Goal: Task Accomplishment & Management: Manage account settings

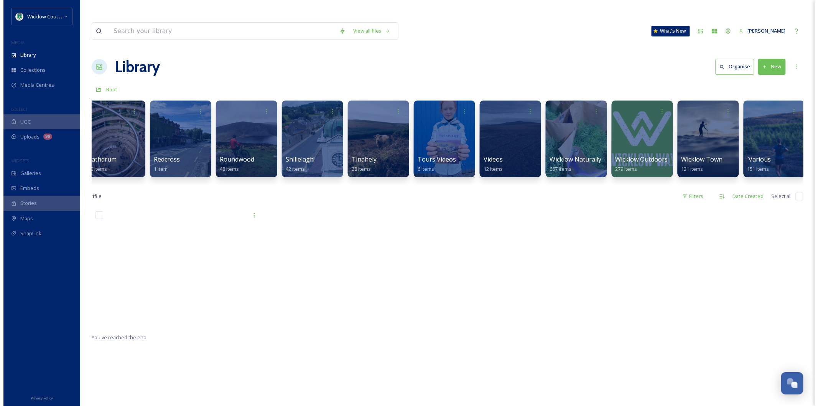
scroll to position [0, 1661]
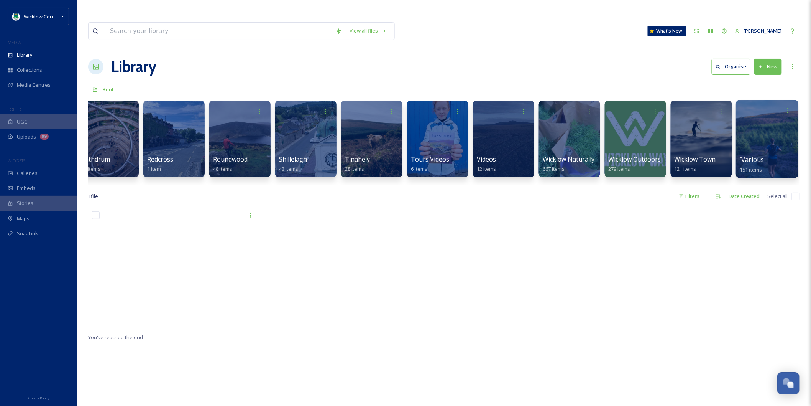
click at [751, 135] on div at bounding box center [767, 139] width 62 height 78
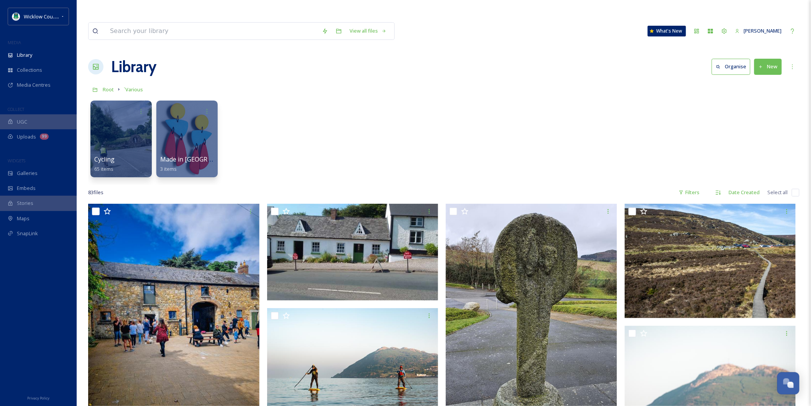
drag, startPoint x: 241, startPoint y: 106, endPoint x: 238, endPoint y: 82, distance: 24.3
click at [238, 97] on div "Cycling 65 items Made in [GEOGRAPHIC_DATA] 3 items" at bounding box center [443, 141] width 711 height 88
click at [766, 59] on button "New" at bounding box center [768, 67] width 28 height 16
click at [758, 81] on span "File Upload" at bounding box center [764, 84] width 25 height 7
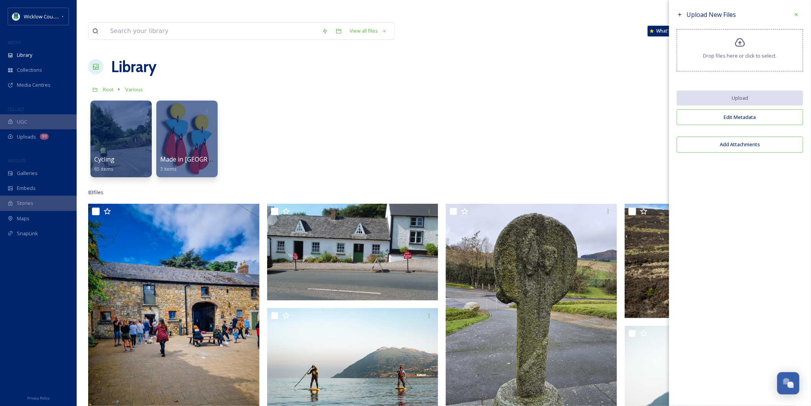
click at [647, 97] on div "Cycling 65 items Made in [GEOGRAPHIC_DATA] 3 items" at bounding box center [443, 141] width 711 height 88
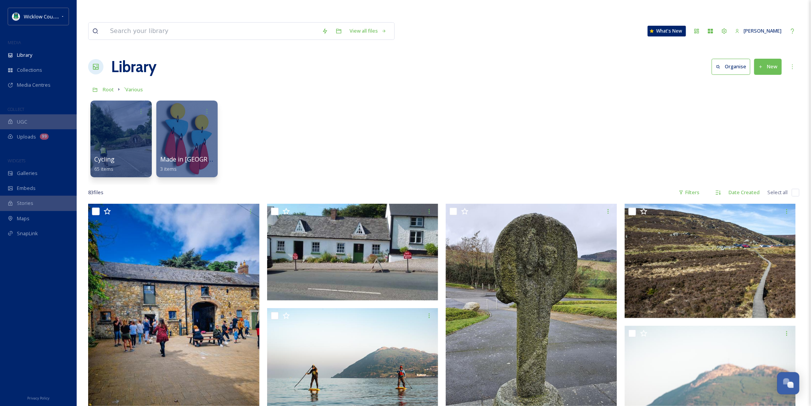
click at [761, 59] on button "New" at bounding box center [768, 67] width 28 height 16
click at [760, 111] on span "Folder" at bounding box center [759, 114] width 15 height 7
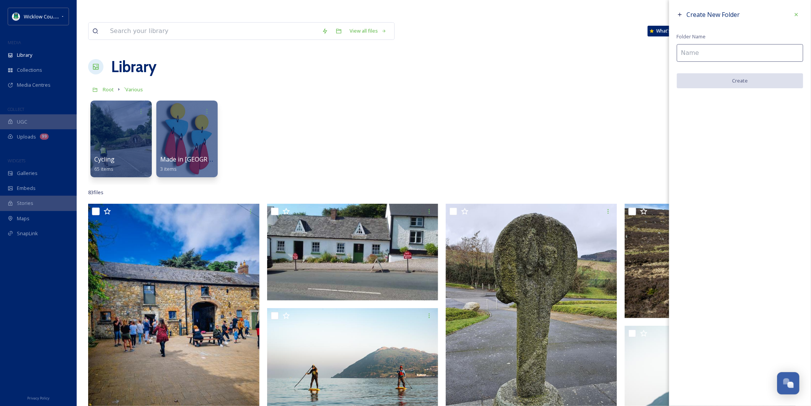
click at [695, 52] on input at bounding box center [740, 53] width 126 height 18
type input "Wicklow Gaol Repairs"
click at [733, 79] on button "Create" at bounding box center [740, 81] width 126 height 16
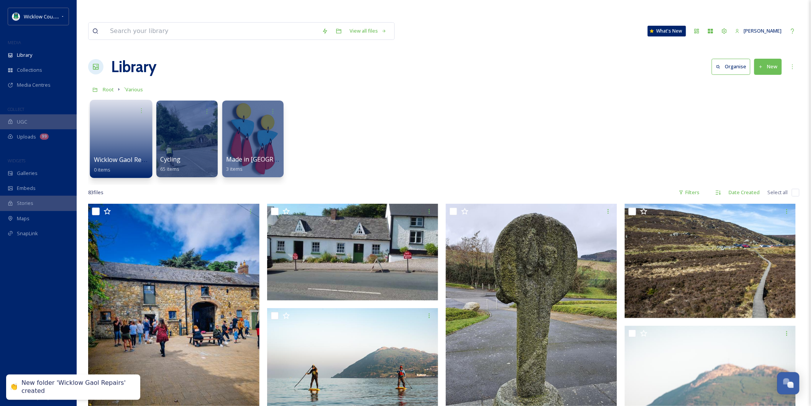
click at [121, 155] on span "Wicklow Gaol Repairs" at bounding box center [125, 159] width 62 height 8
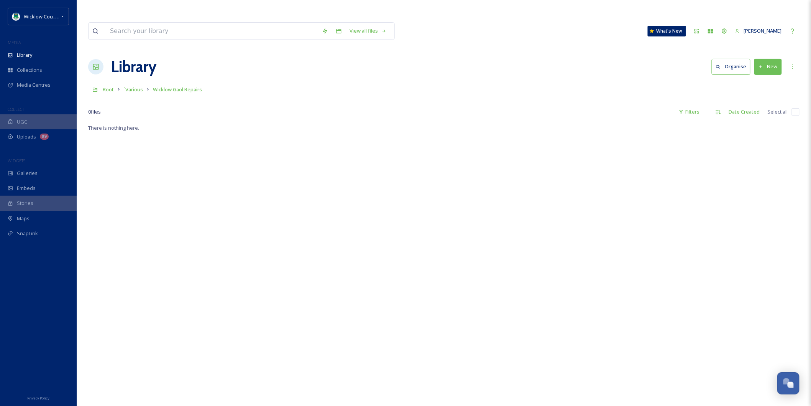
click at [769, 59] on button "New" at bounding box center [768, 67] width 28 height 16
click at [767, 77] on div "File Upload" at bounding box center [759, 84] width 43 height 15
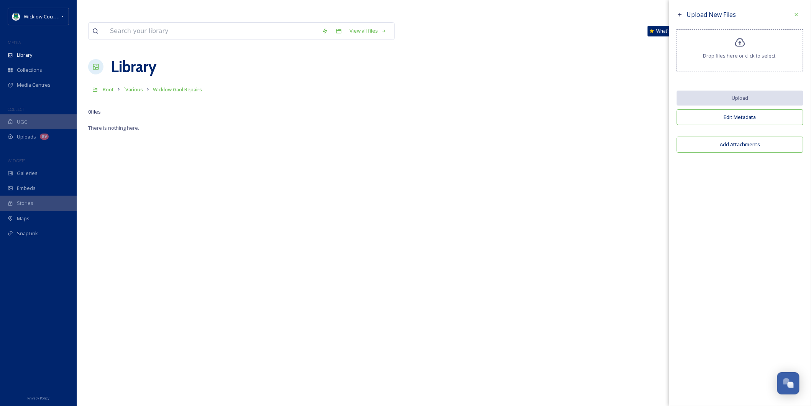
click at [739, 41] on icon at bounding box center [740, 42] width 11 height 11
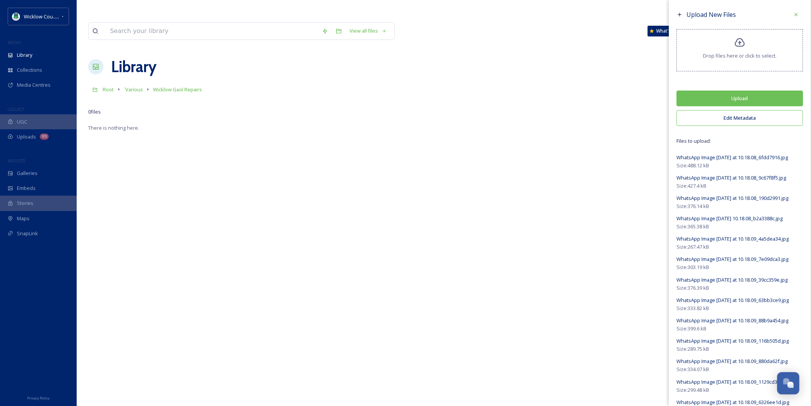
click at [738, 46] on icon at bounding box center [740, 42] width 10 height 9
click at [738, 96] on button "Upload" at bounding box center [740, 98] width 126 height 16
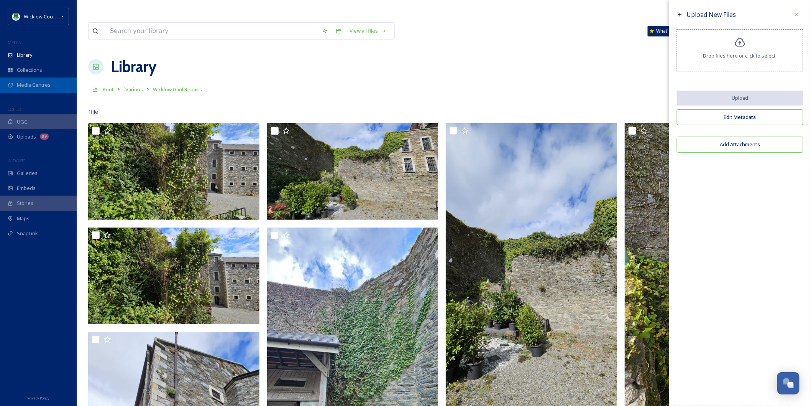
click at [28, 83] on span "Media Centres" at bounding box center [34, 84] width 34 height 7
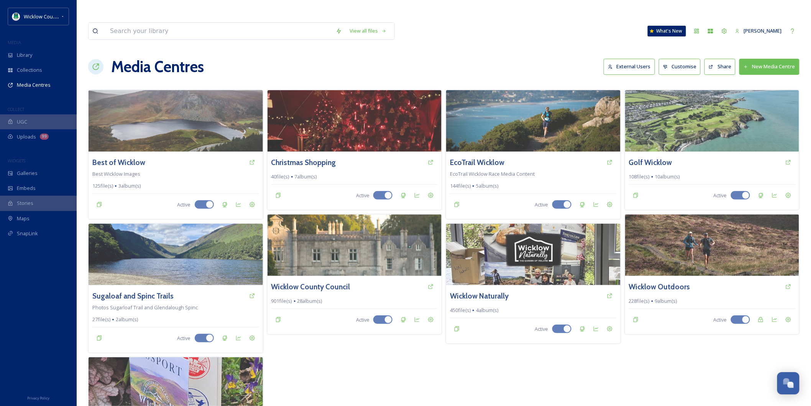
click at [771, 59] on button "New Media Centre" at bounding box center [769, 67] width 60 height 16
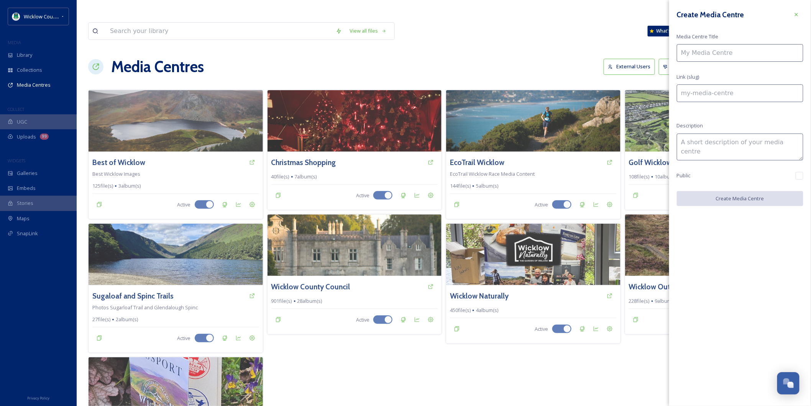
click at [691, 55] on input at bounding box center [740, 53] width 126 height 18
type input "W"
type input "w"
type input "Wi"
type input "wi"
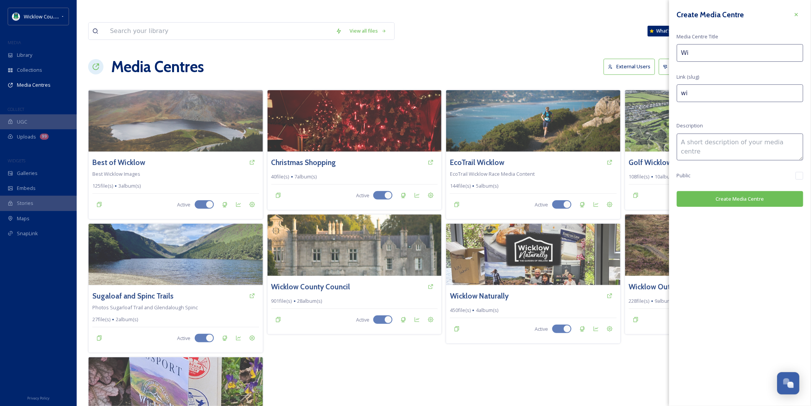
type input "Wic"
type input "wic"
type input "Wick"
type input "wick"
type input "Wickl"
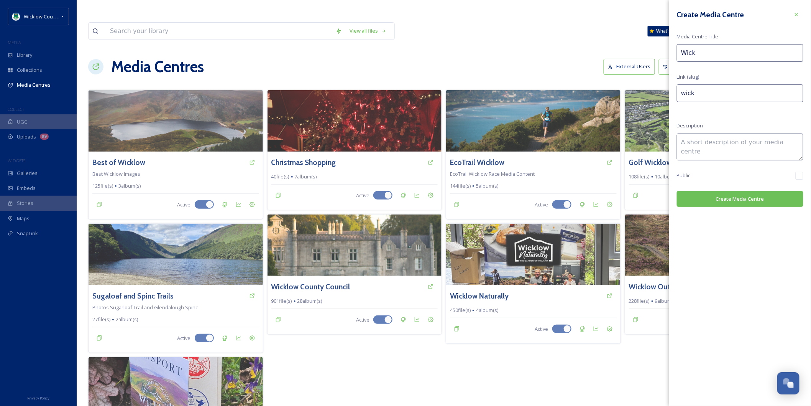
type input "wickl"
type input "Wicklo"
type input "wicklo"
type input "Wicklow"
type input "wicklow"
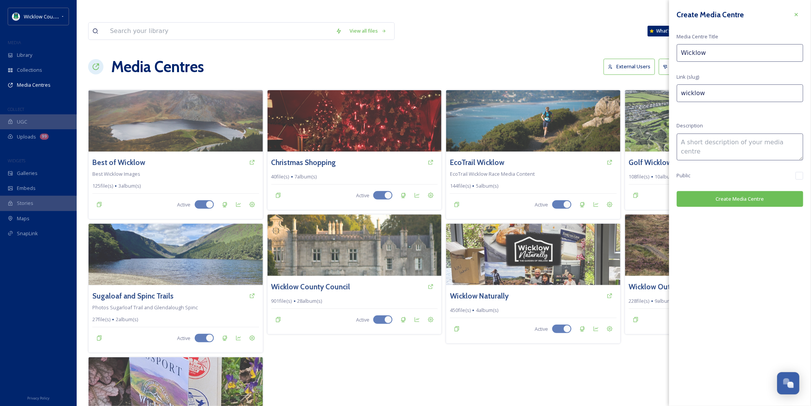
type input "Wicklow"
type input "wicklow-"
type input "Wicklow G"
type input "wicklow-g"
type input "Wicklow Ga"
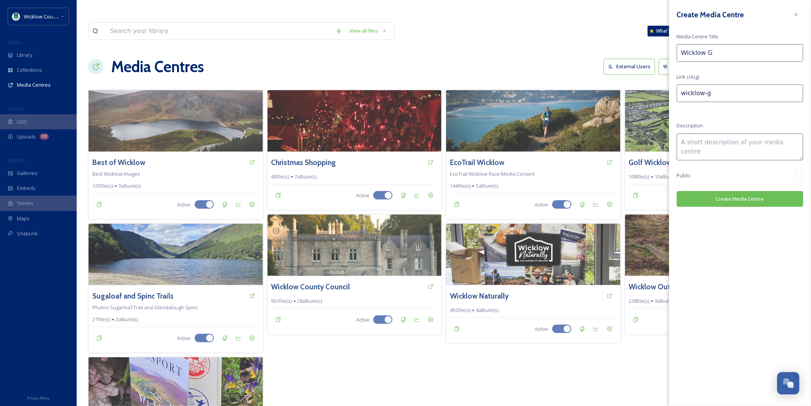
type input "wicklow-ga"
type input "[PERSON_NAME]"
type input "wicklow-[PERSON_NAME]"
type input "Wicklow Gaol"
type input "wicklow-gaol"
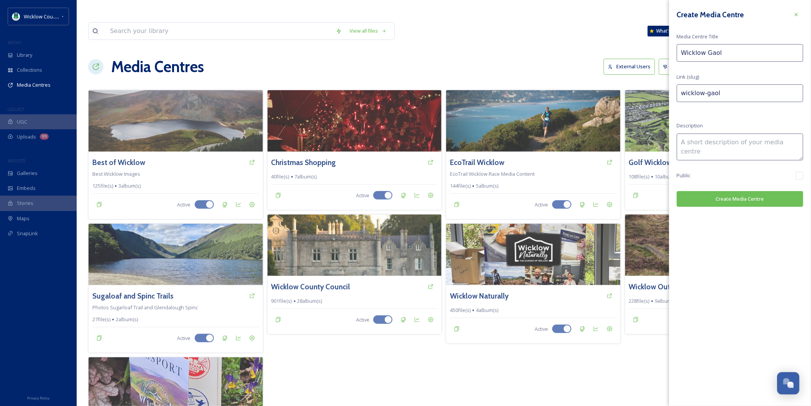
type input "Wicklow Gaol"
click at [730, 197] on button "Create Media Centre" at bounding box center [740, 199] width 126 height 16
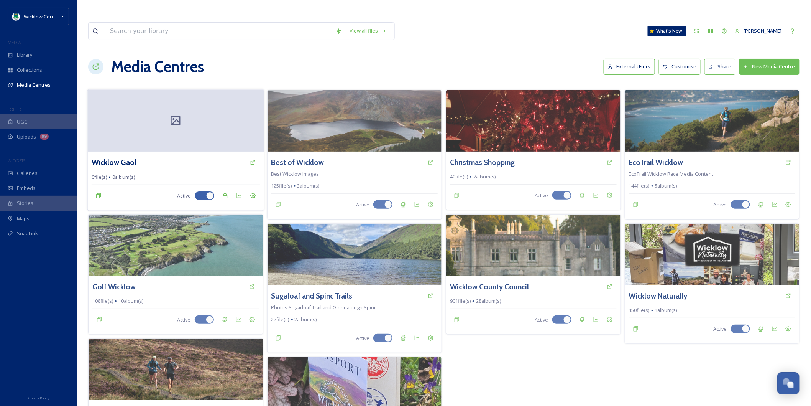
click at [172, 115] on icon at bounding box center [175, 120] width 11 height 11
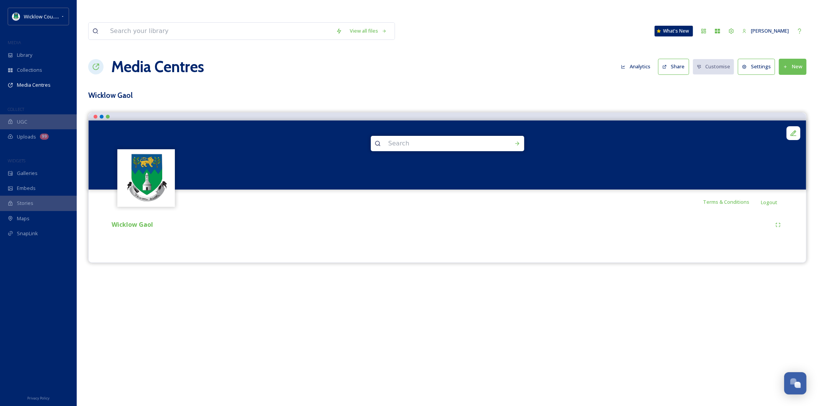
click at [788, 59] on button "New" at bounding box center [793, 67] width 28 height 16
click at [791, 96] on span "Add Album" at bounding box center [789, 99] width 25 height 7
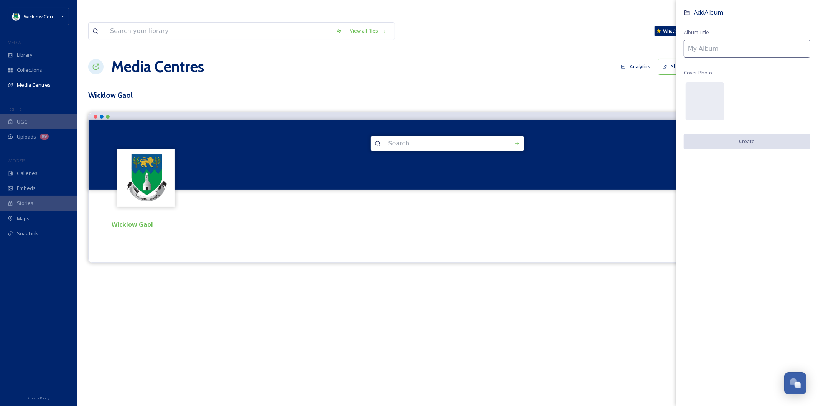
click at [710, 51] on input at bounding box center [746, 49] width 126 height 18
type input "R"
type input "Roof"
click at [749, 144] on button "Create" at bounding box center [746, 142] width 126 height 16
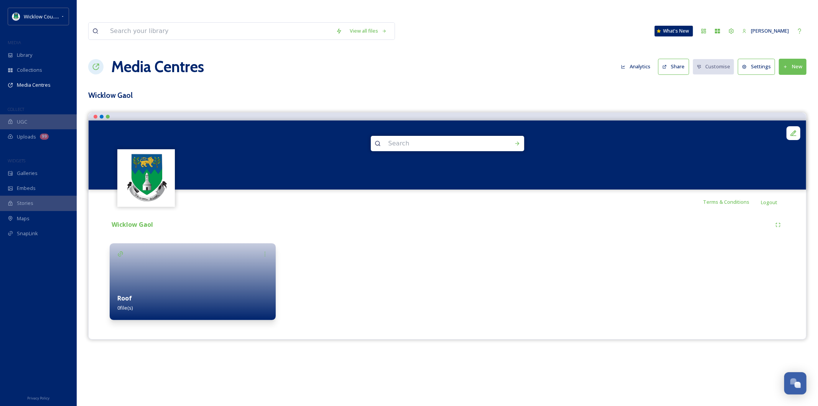
click at [795, 59] on button "New" at bounding box center [793, 67] width 28 height 16
click at [787, 96] on span "Add Album" at bounding box center [789, 99] width 25 height 7
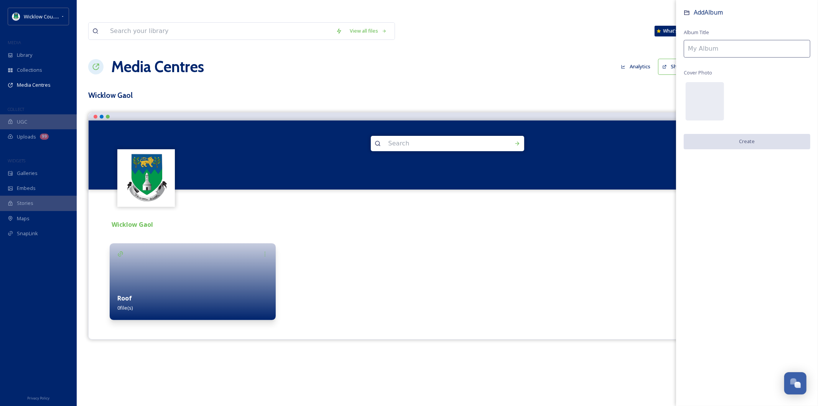
click at [706, 50] on input at bounding box center [746, 49] width 126 height 18
type input "Vegetation"
click at [749, 140] on button "Create" at bounding box center [746, 142] width 126 height 16
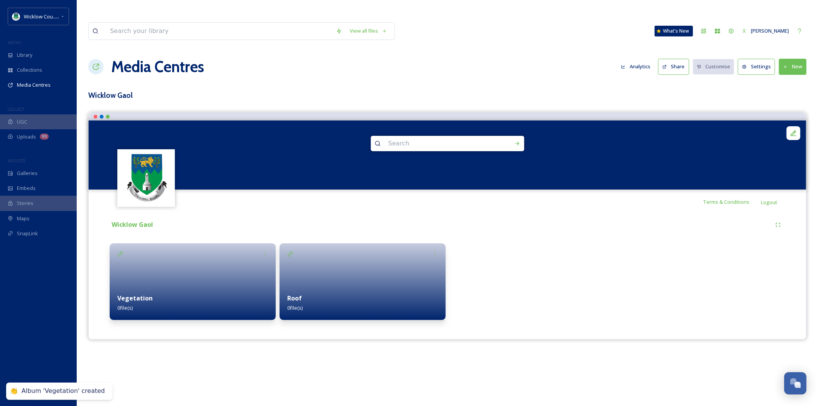
click at [213, 286] on div "Vegetation 0 file(s)" at bounding box center [193, 303] width 166 height 34
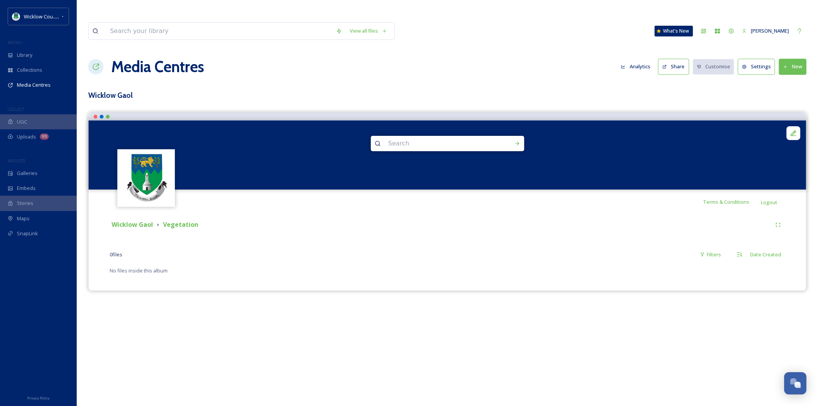
click at [790, 59] on button "New" at bounding box center [793, 67] width 28 height 16
click at [785, 81] on span "Add Files" at bounding box center [787, 84] width 21 height 7
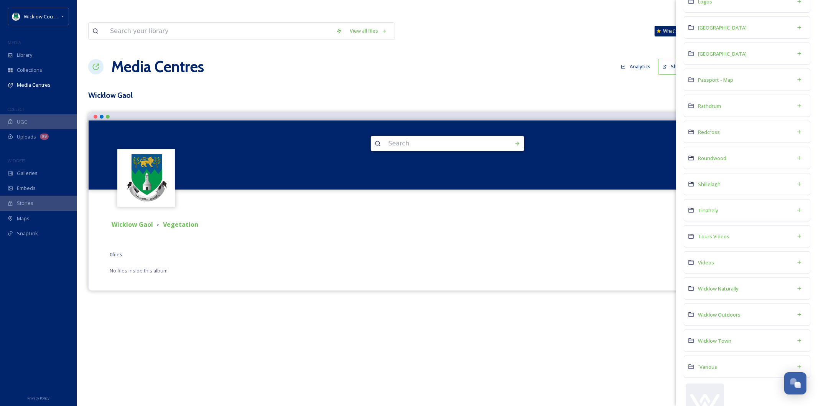
scroll to position [652, 0]
click at [709, 342] on span "`Various" at bounding box center [707, 340] width 19 height 7
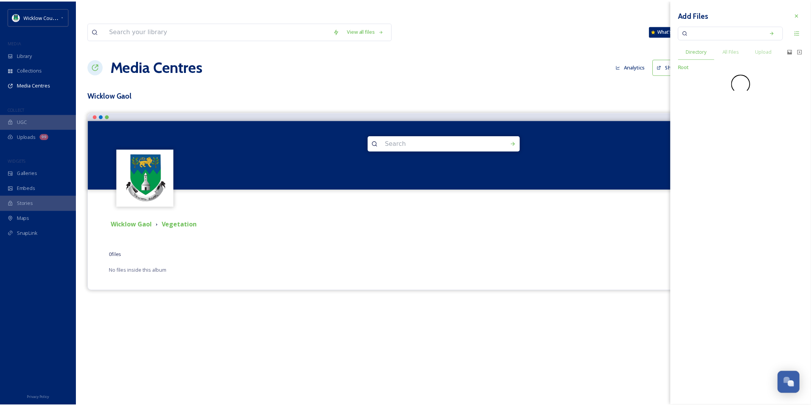
scroll to position [0, 0]
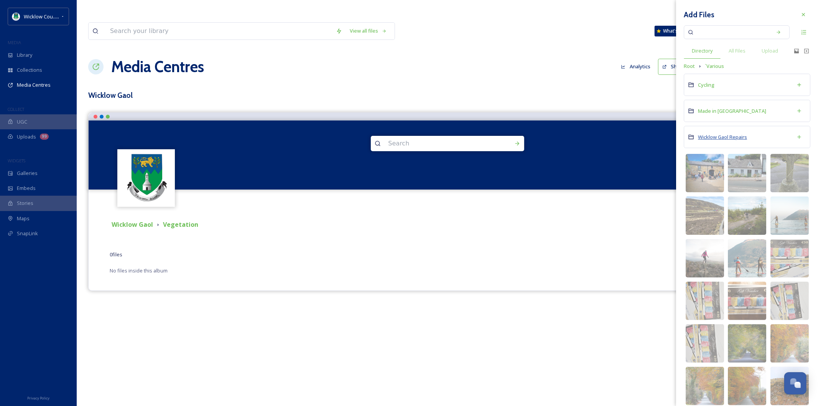
click at [722, 136] on span "Wicklow Gaol Repairs" at bounding box center [722, 136] width 49 height 7
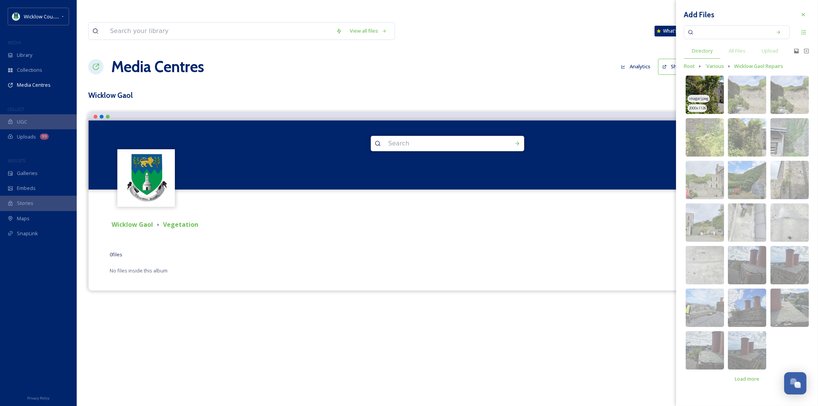
click at [699, 101] on span "image/jpeg" at bounding box center [698, 98] width 20 height 5
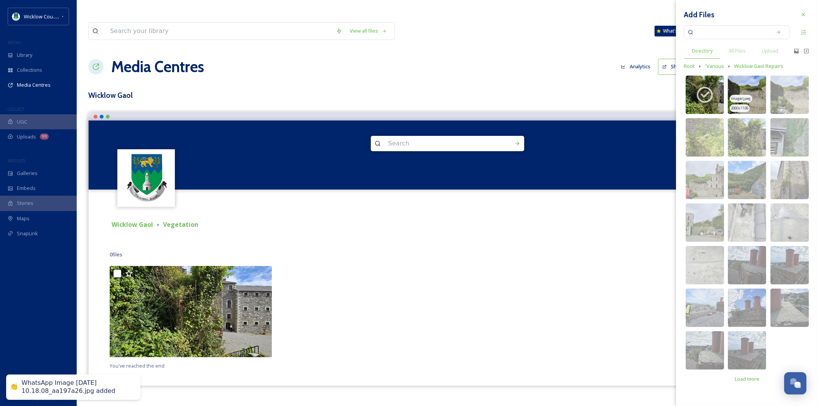
click at [737, 96] on span "image/jpeg" at bounding box center [741, 98] width 20 height 5
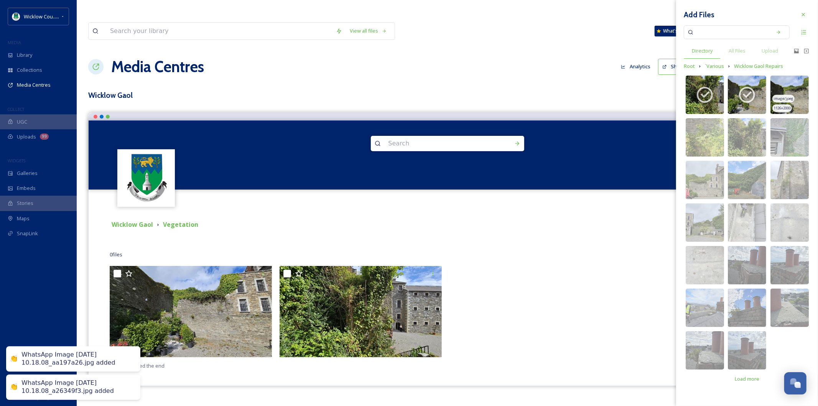
click at [776, 89] on img at bounding box center [789, 95] width 38 height 38
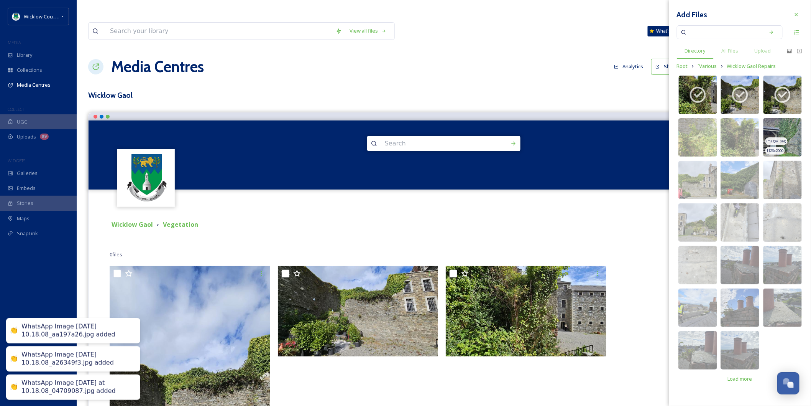
click at [786, 123] on img at bounding box center [783, 137] width 38 height 38
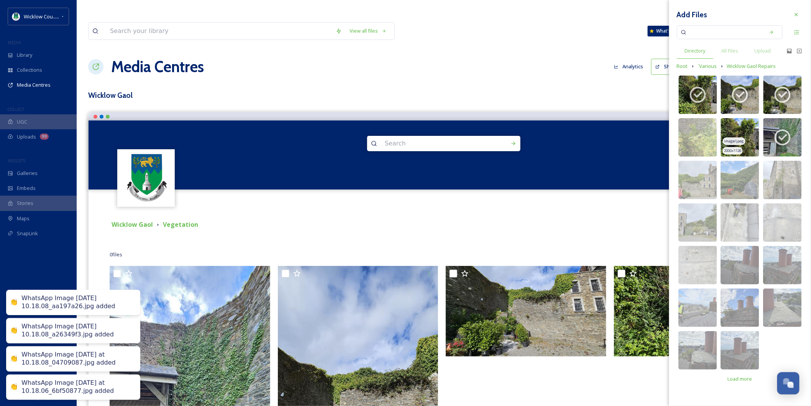
click at [741, 132] on img at bounding box center [740, 137] width 38 height 38
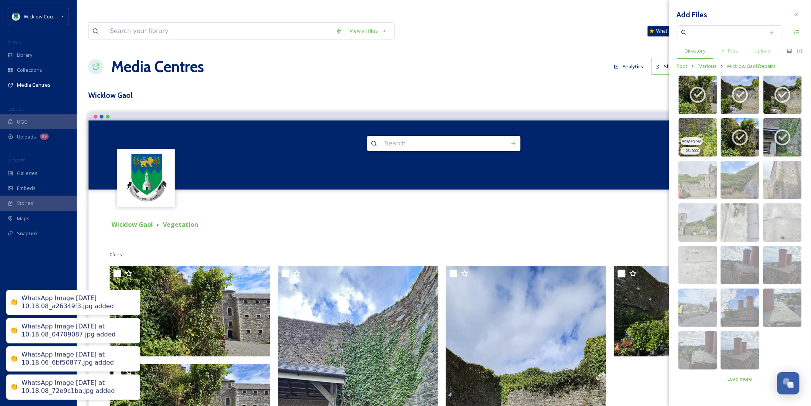
click at [698, 133] on img at bounding box center [698, 137] width 38 height 38
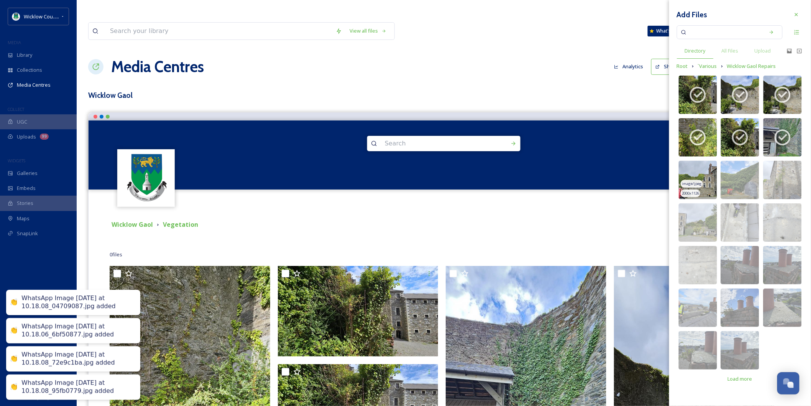
click at [704, 178] on img at bounding box center [698, 180] width 38 height 38
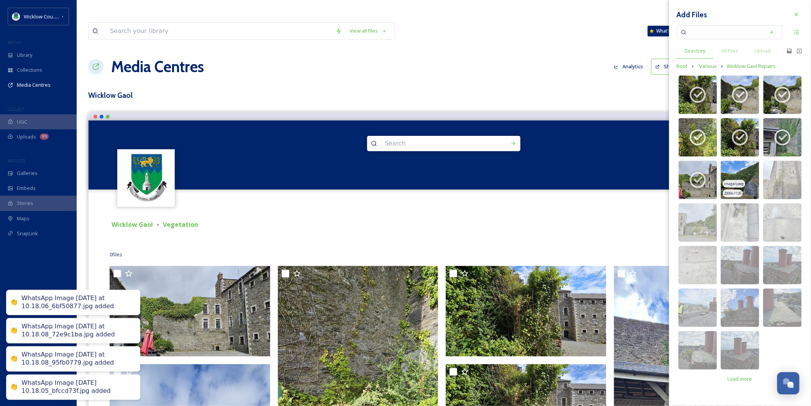
click at [732, 174] on img at bounding box center [740, 180] width 38 height 38
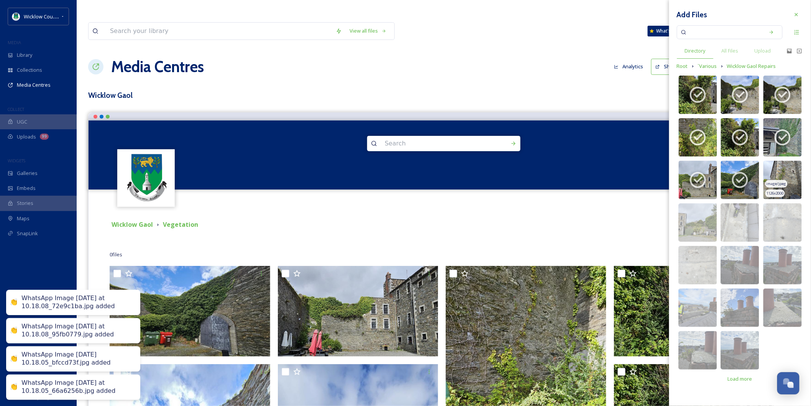
click at [784, 174] on img at bounding box center [783, 180] width 38 height 38
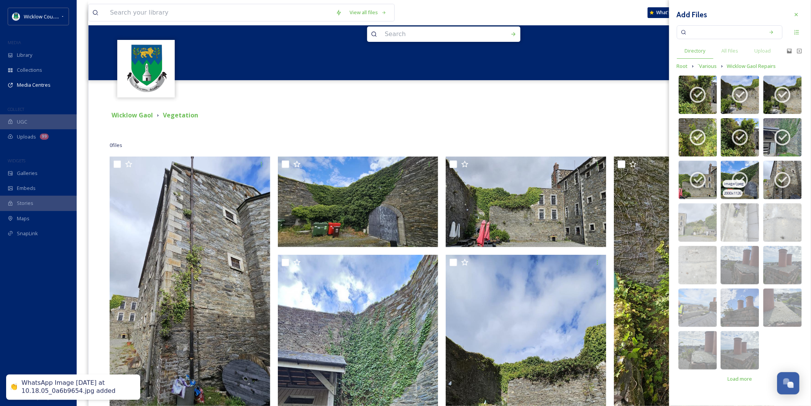
scroll to position [128, 0]
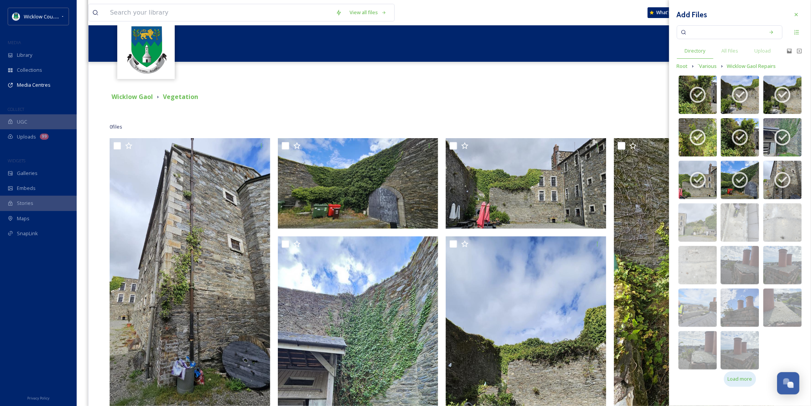
click at [740, 378] on span "Load more" at bounding box center [740, 378] width 25 height 7
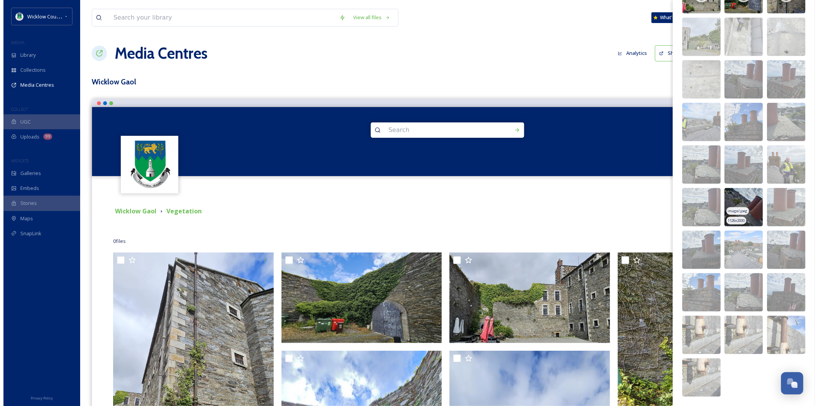
scroll to position [0, 0]
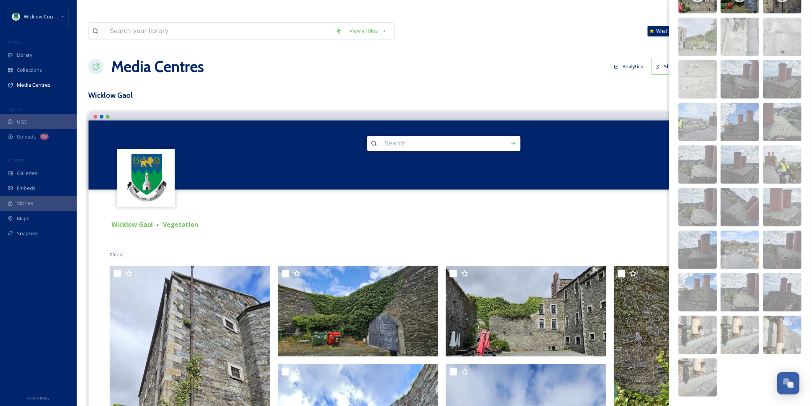
click at [419, 189] on div "Terms & Conditions Logout" at bounding box center [444, 201] width 711 height 25
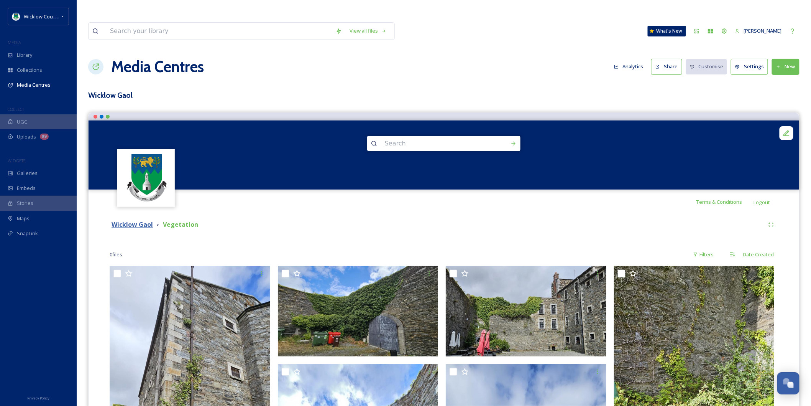
click at [138, 220] on strong "Wicklow Gaol" at bounding box center [132, 224] width 41 height 8
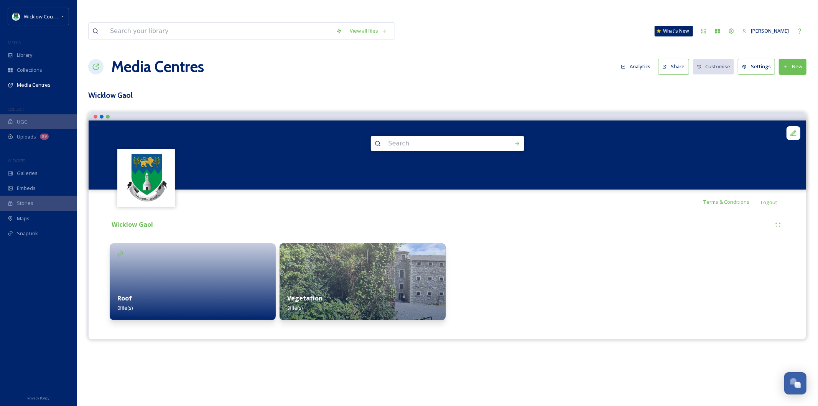
click at [126, 286] on div "Roof 0 file(s)" at bounding box center [193, 303] width 166 height 34
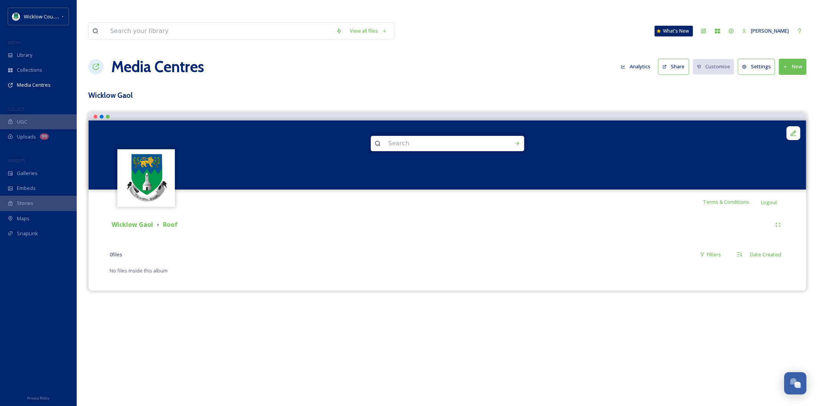
click at [793, 59] on button "New" at bounding box center [793, 67] width 28 height 16
click at [790, 81] on span "Add Files" at bounding box center [787, 84] width 21 height 7
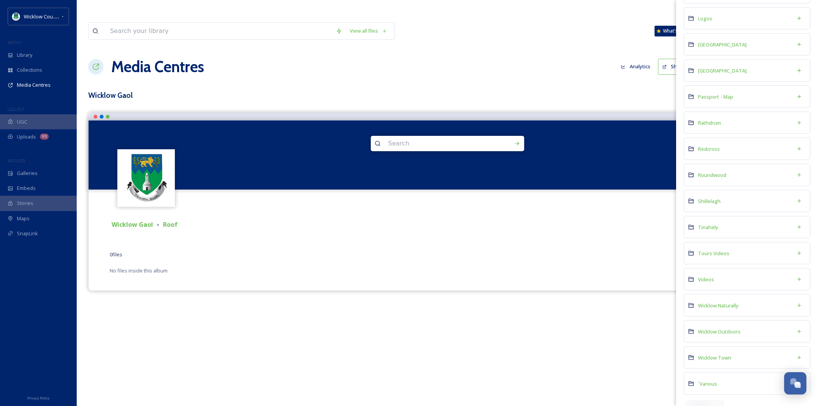
scroll to position [652, 0]
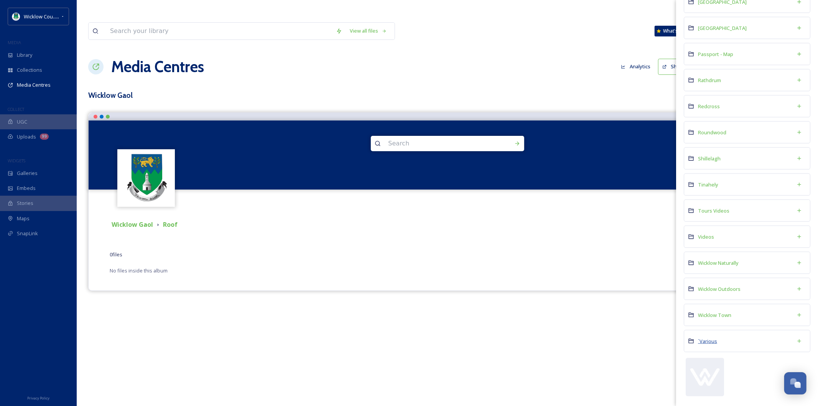
click at [708, 340] on span "`Various" at bounding box center [707, 340] width 19 height 7
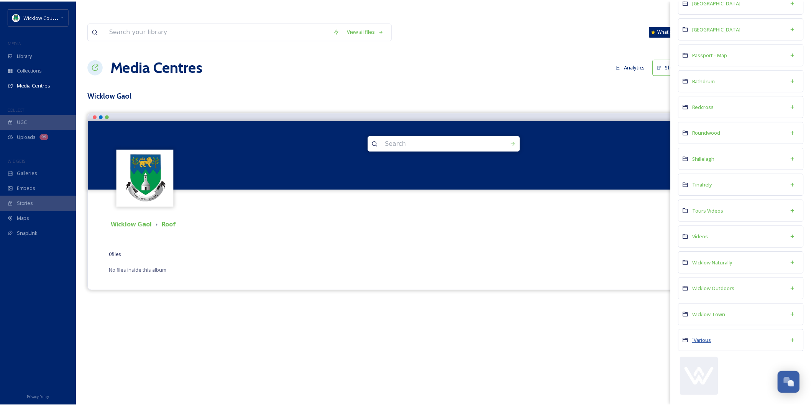
scroll to position [0, 0]
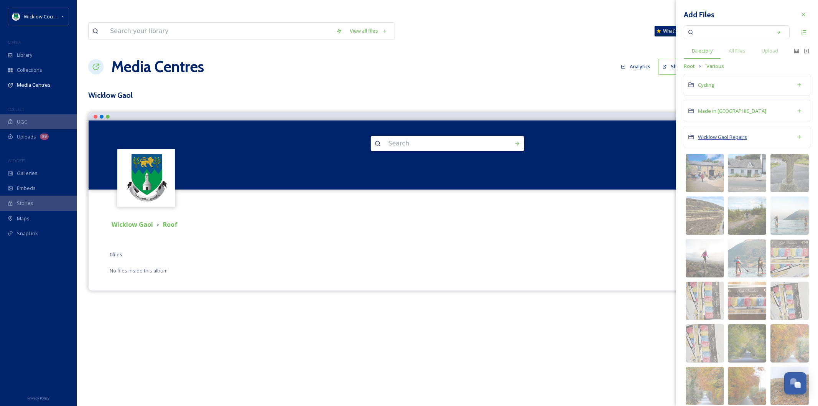
click at [723, 135] on span "Wicklow Gaol Repairs" at bounding box center [722, 136] width 49 height 7
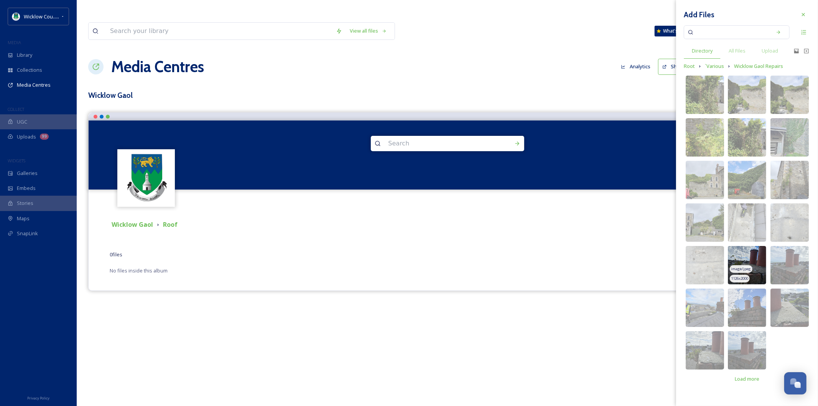
click at [751, 266] on img at bounding box center [747, 265] width 38 height 38
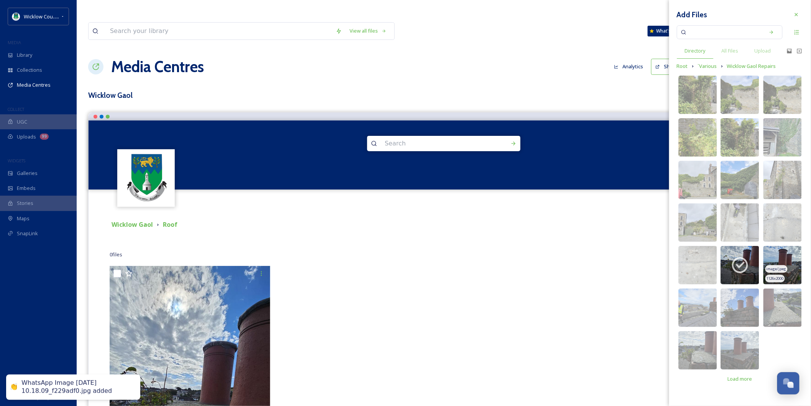
click at [795, 263] on img at bounding box center [783, 265] width 38 height 38
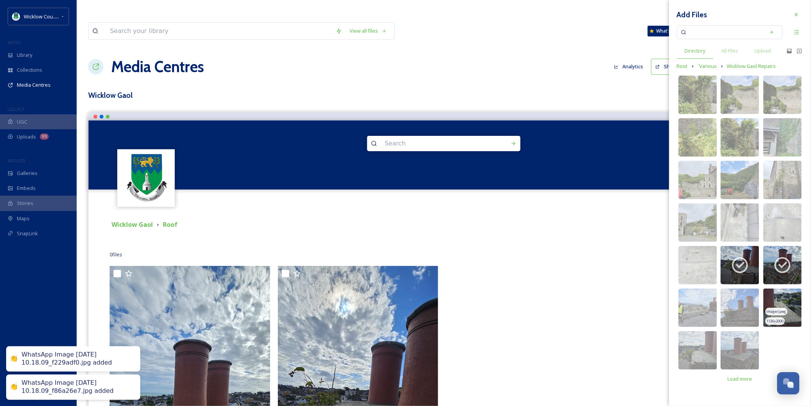
drag, startPoint x: 790, startPoint y: 302, endPoint x: 770, endPoint y: 305, distance: 20.2
click at [790, 302] on img at bounding box center [783, 307] width 38 height 38
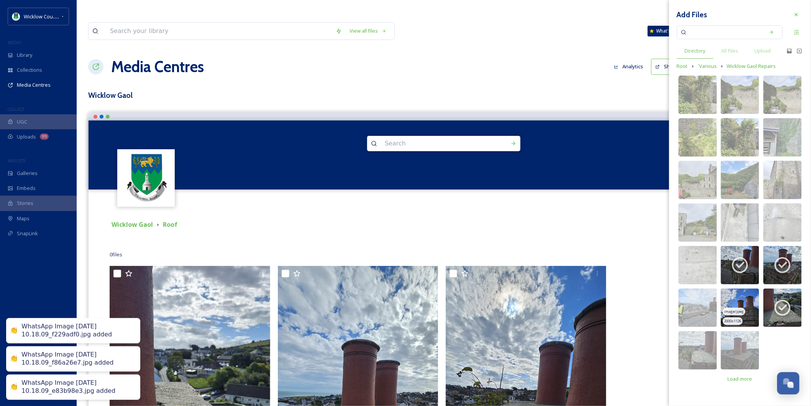
click at [742, 304] on img at bounding box center [740, 307] width 38 height 38
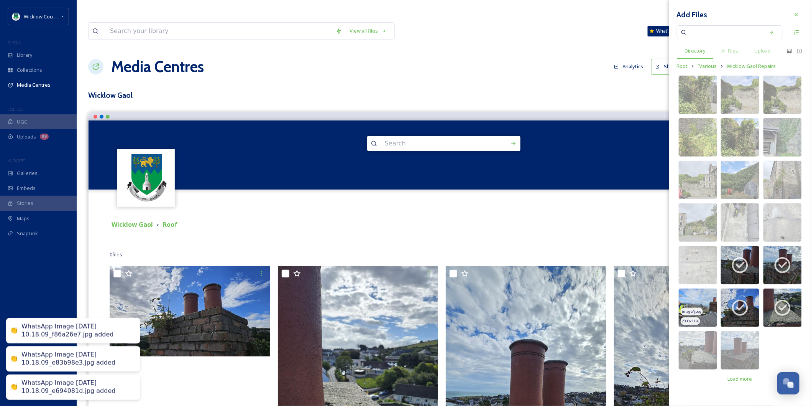
click at [711, 305] on img at bounding box center [698, 307] width 38 height 38
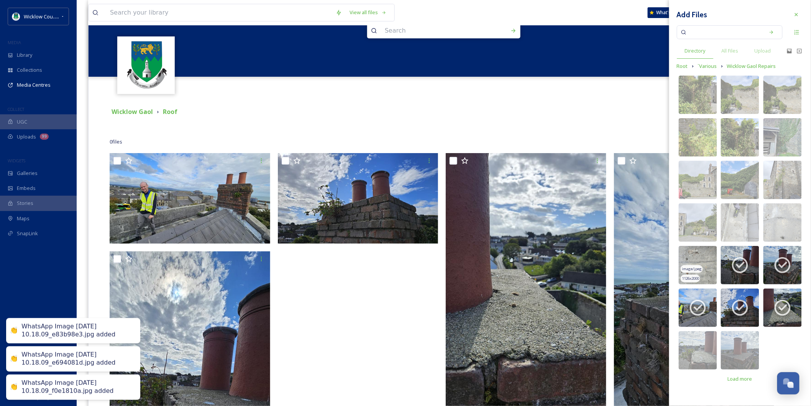
scroll to position [170, 0]
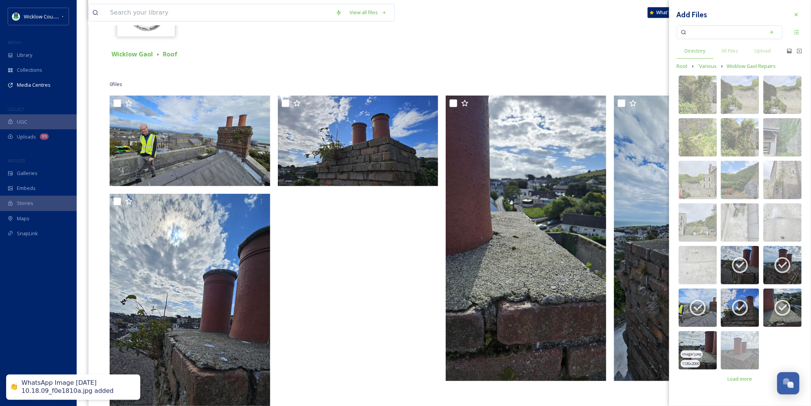
click at [703, 347] on img at bounding box center [698, 350] width 38 height 38
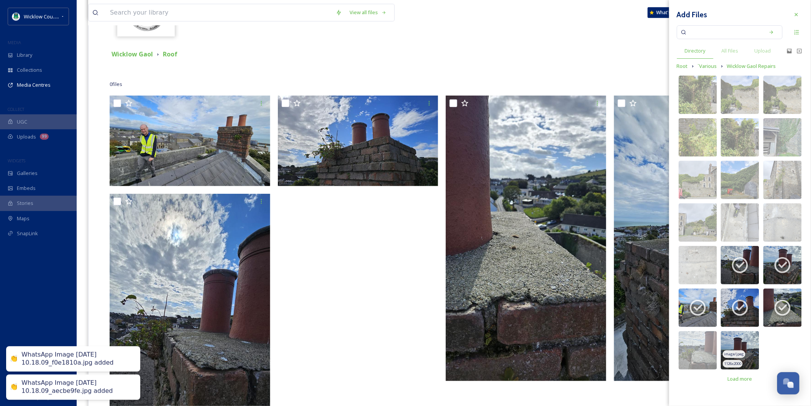
scroll to position [0, 0]
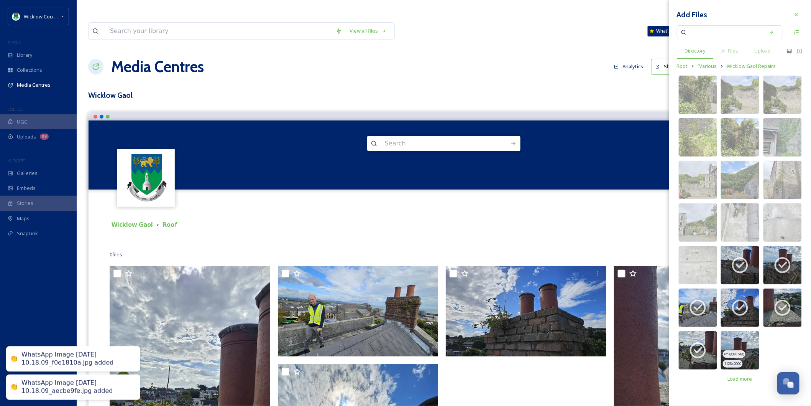
click at [740, 346] on img at bounding box center [740, 350] width 38 height 38
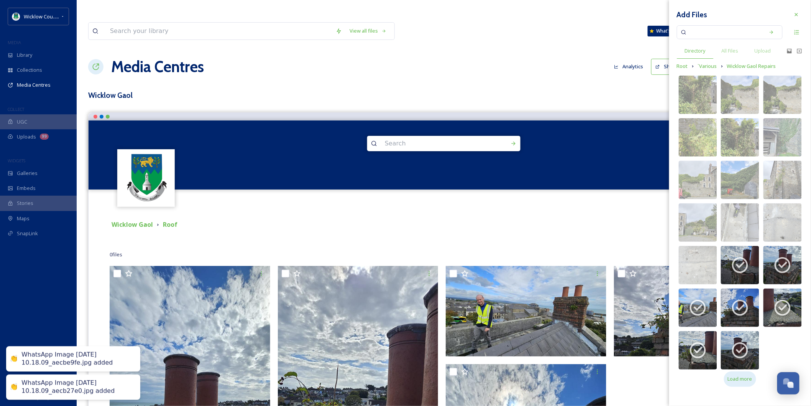
click at [747, 377] on span "Load more" at bounding box center [740, 378] width 25 height 7
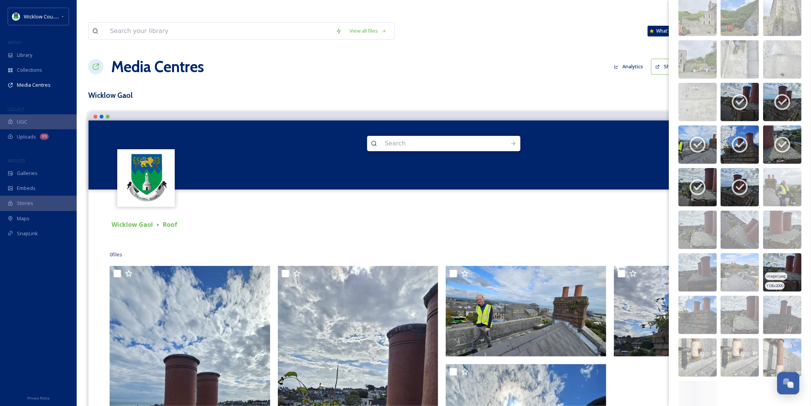
scroll to position [170, 0]
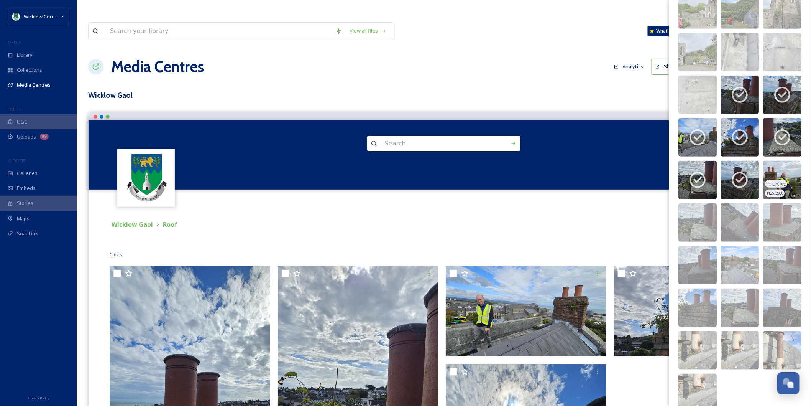
click at [785, 175] on img at bounding box center [783, 180] width 38 height 38
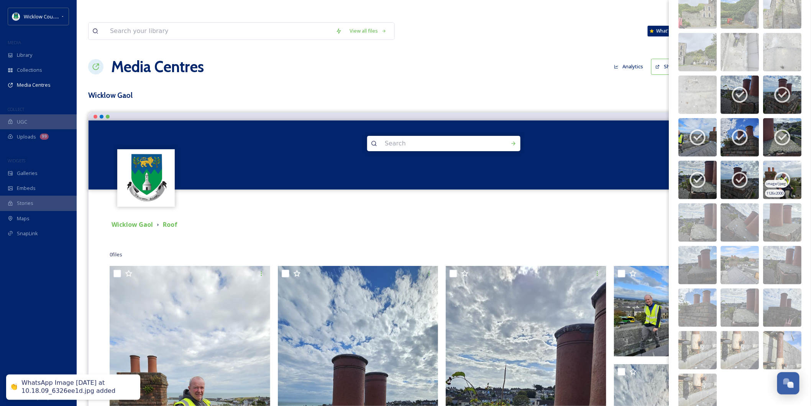
click at [775, 175] on icon at bounding box center [782, 179] width 19 height 19
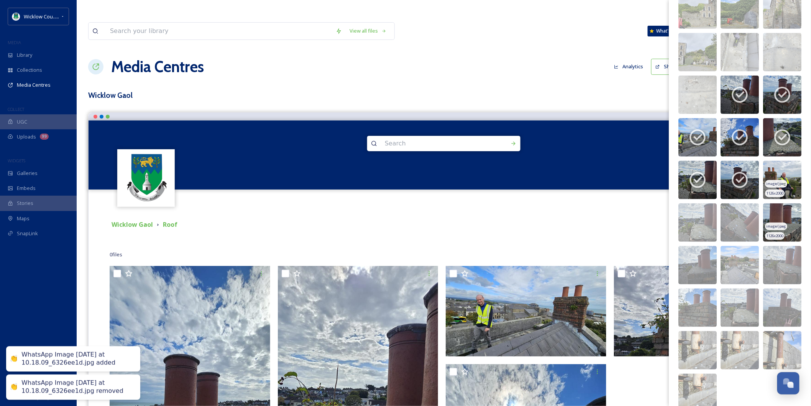
click at [787, 209] on img at bounding box center [783, 222] width 38 height 38
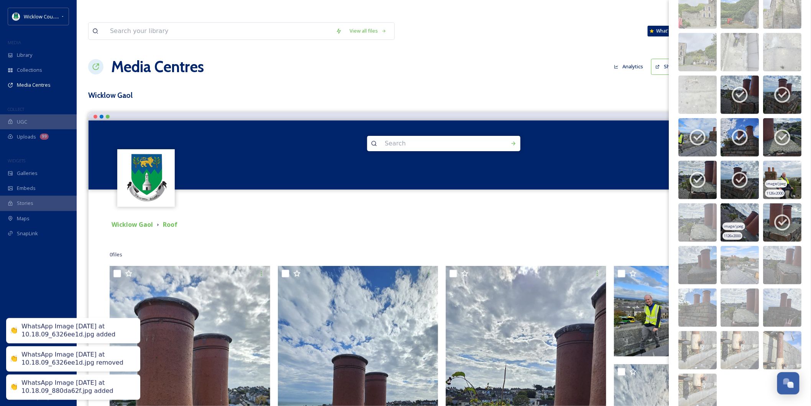
click at [752, 213] on img at bounding box center [740, 222] width 38 height 38
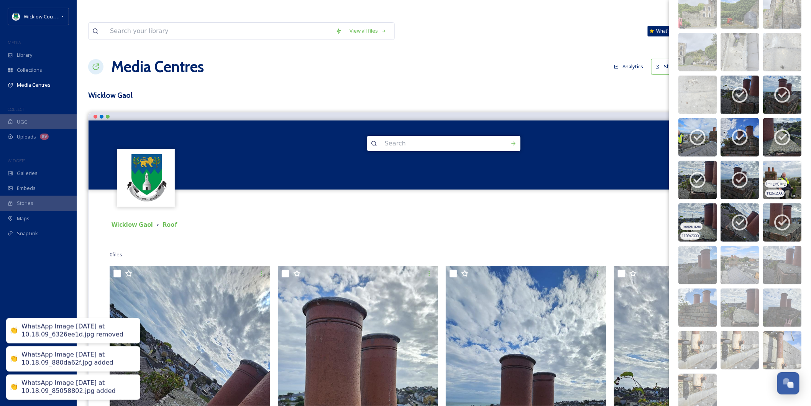
click at [711, 218] on img at bounding box center [698, 222] width 38 height 38
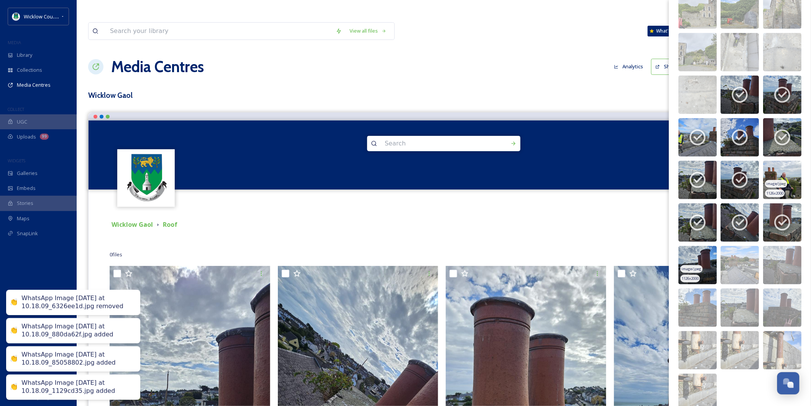
click at [710, 252] on img at bounding box center [698, 265] width 38 height 38
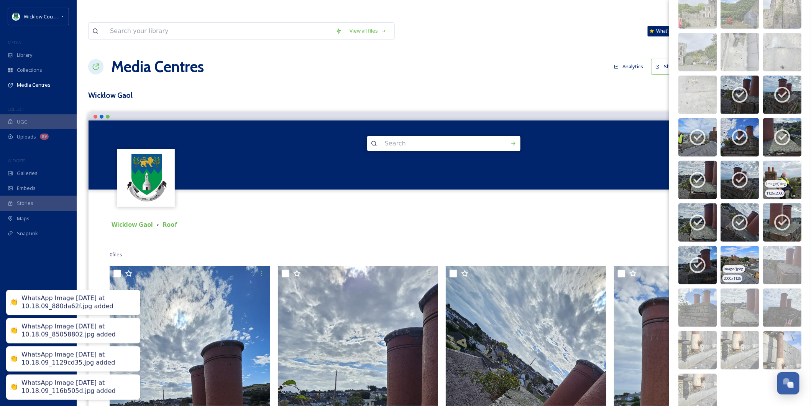
click at [729, 254] on img at bounding box center [740, 265] width 38 height 38
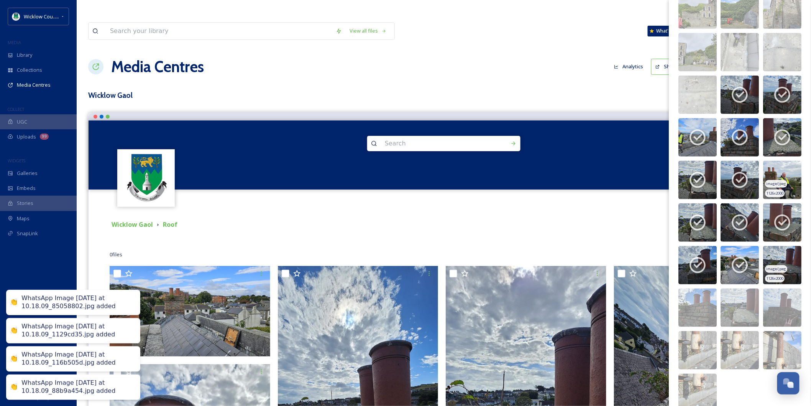
click at [777, 259] on img at bounding box center [783, 265] width 38 height 38
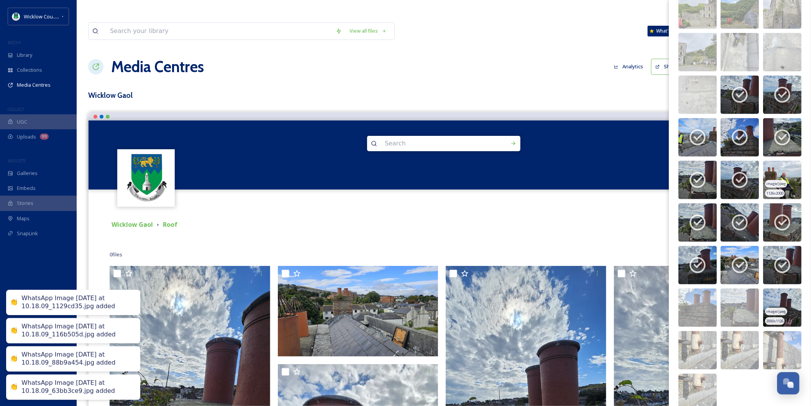
click at [783, 296] on img at bounding box center [783, 307] width 38 height 38
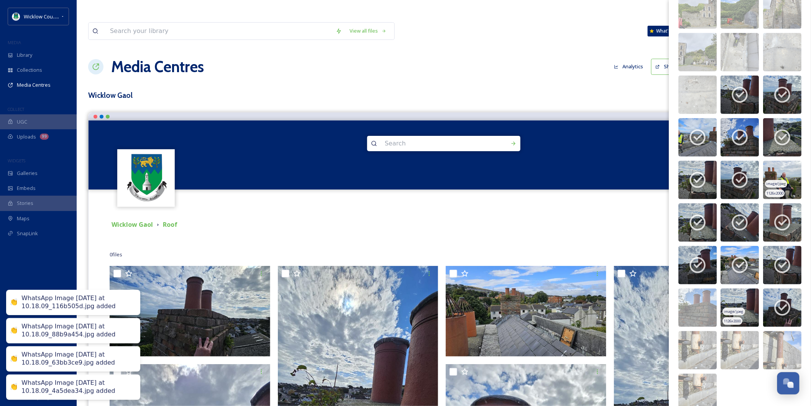
click at [739, 302] on img at bounding box center [740, 307] width 38 height 38
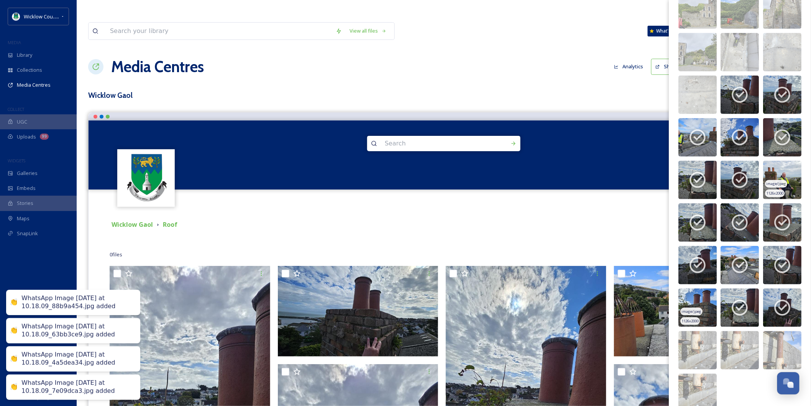
click at [701, 303] on img at bounding box center [698, 307] width 38 height 38
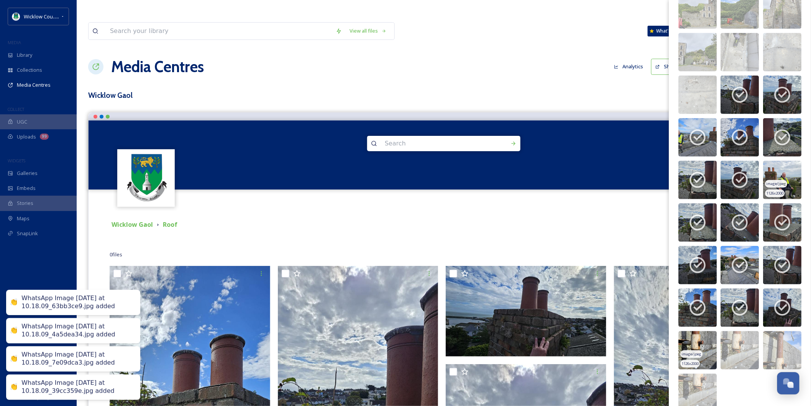
click at [705, 334] on img at bounding box center [698, 350] width 38 height 38
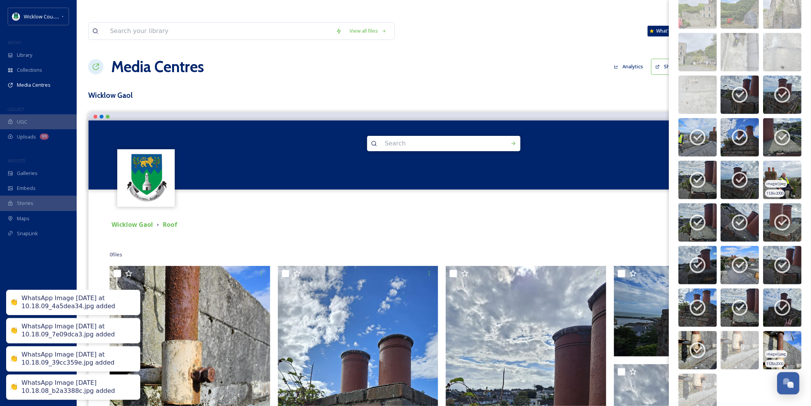
drag, startPoint x: 734, startPoint y: 337, endPoint x: 760, endPoint y: 337, distance: 26.1
click at [735, 337] on img at bounding box center [740, 350] width 38 height 38
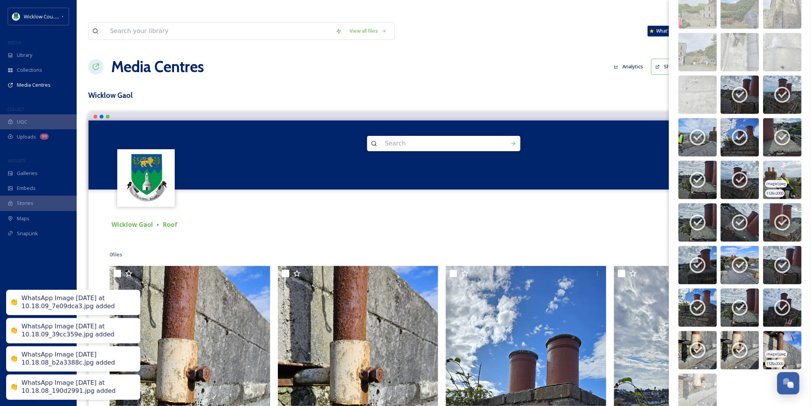
click at [775, 338] on img at bounding box center [783, 350] width 38 height 38
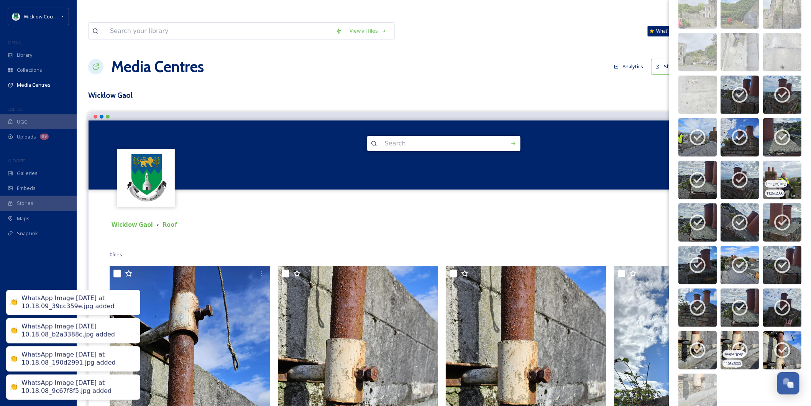
scroll to position [186, 0]
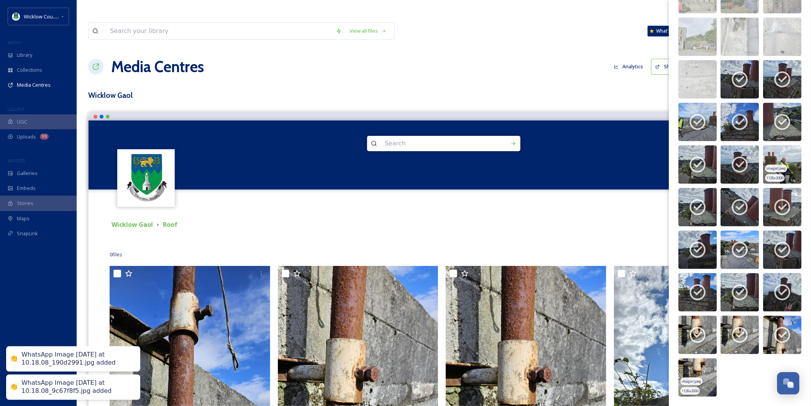
click at [702, 373] on img at bounding box center [698, 377] width 38 height 38
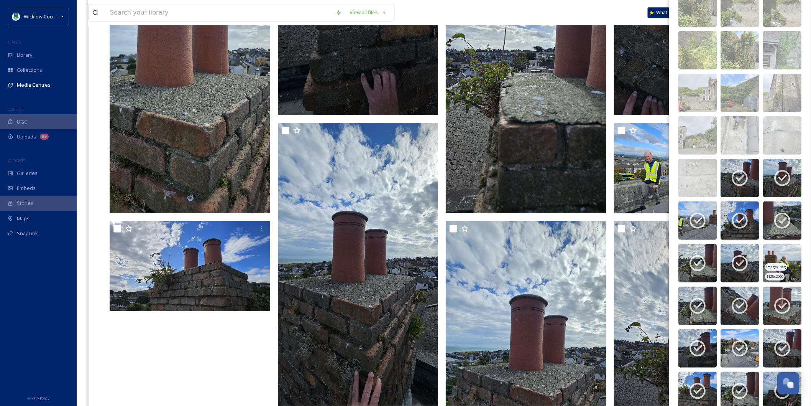
scroll to position [58, 0]
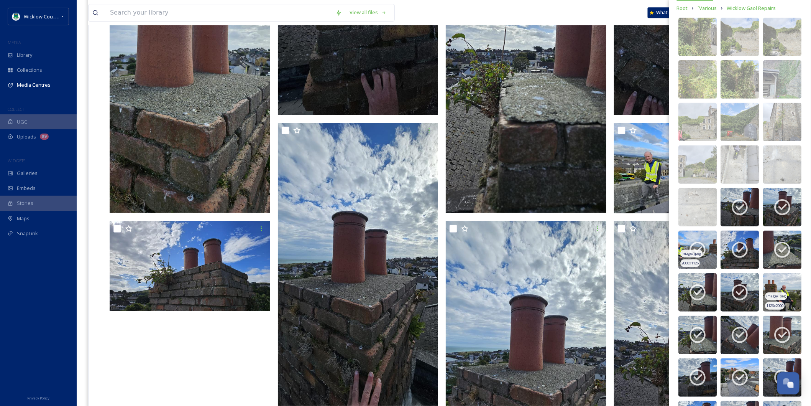
click at [690, 253] on span "image/jpeg" at bounding box center [692, 253] width 20 height 5
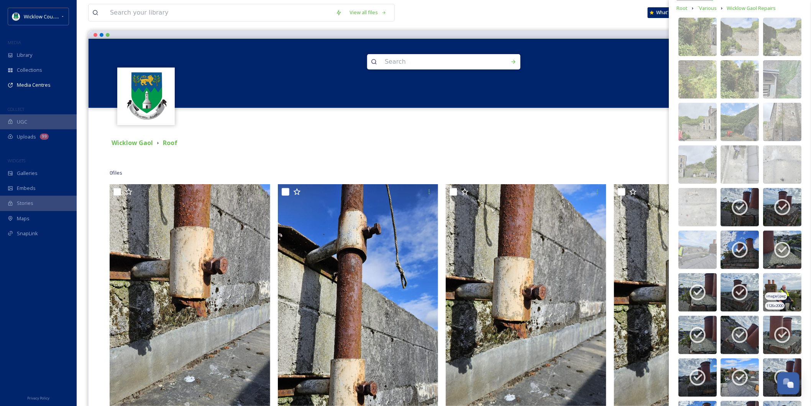
scroll to position [0, 0]
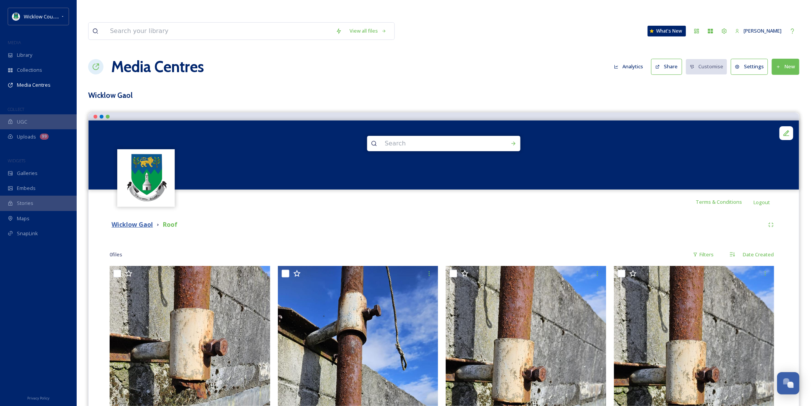
click at [143, 220] on strong "Wicklow Gaol" at bounding box center [132, 224] width 41 height 8
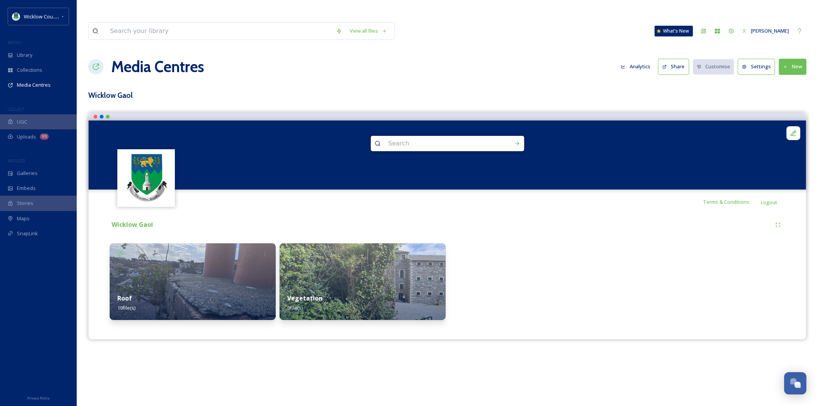
click at [802, 59] on button "New" at bounding box center [793, 67] width 28 height 16
click at [790, 96] on span "Add Album" at bounding box center [789, 99] width 25 height 7
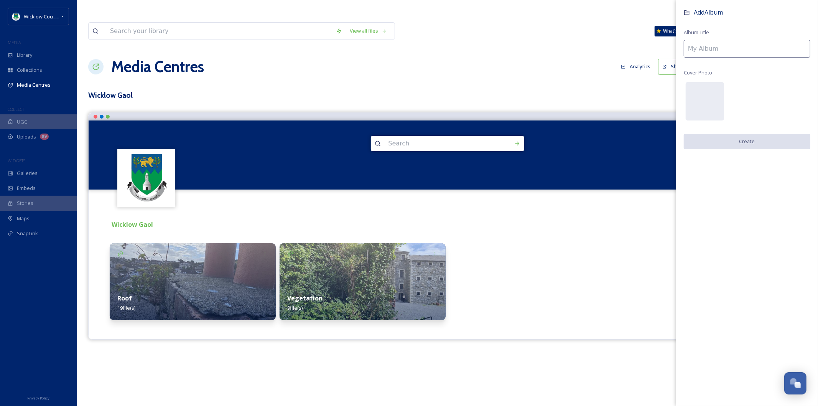
click at [703, 48] on input at bounding box center [746, 49] width 126 height 18
type input "Leaks Roof"
click at [742, 140] on button "Create" at bounding box center [746, 142] width 126 height 16
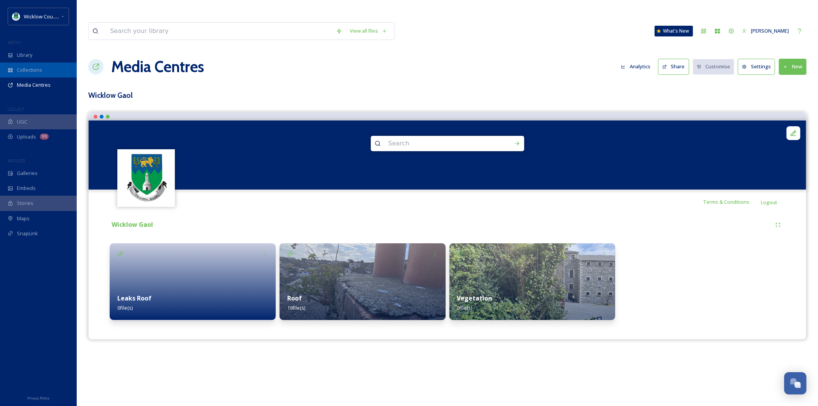
click at [25, 66] on span "Collections" at bounding box center [29, 69] width 25 height 7
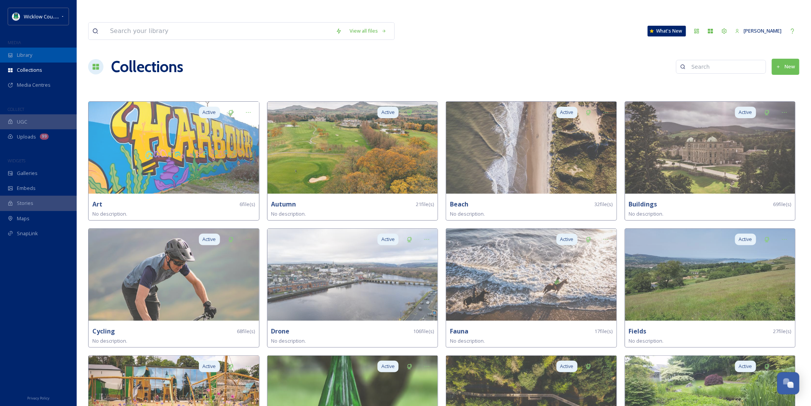
click at [17, 56] on span "Library" at bounding box center [24, 54] width 15 height 7
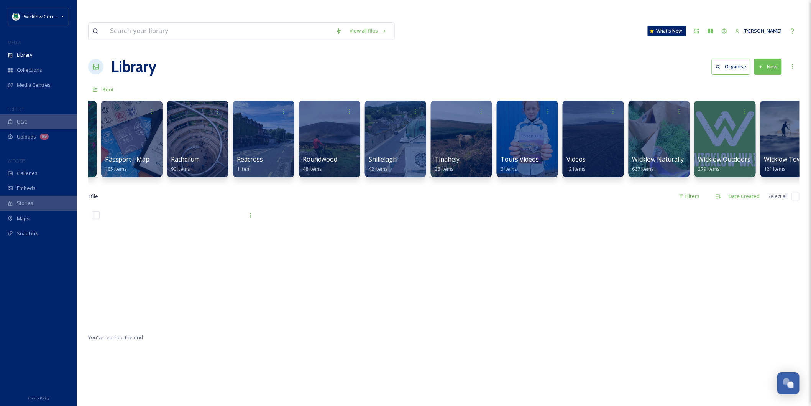
scroll to position [0, 1661]
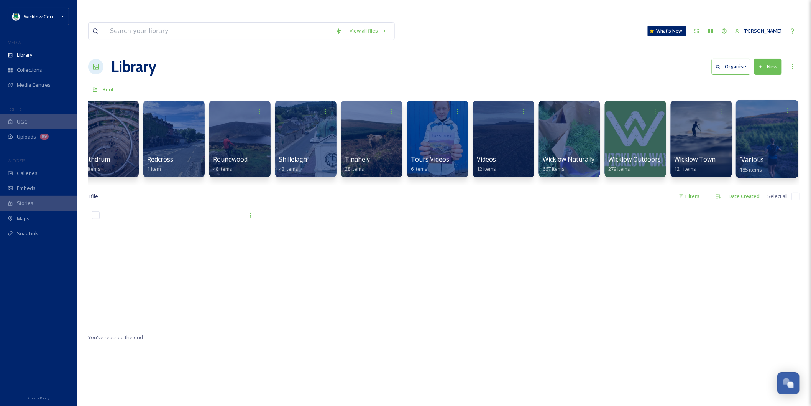
click at [752, 133] on div at bounding box center [767, 139] width 62 height 78
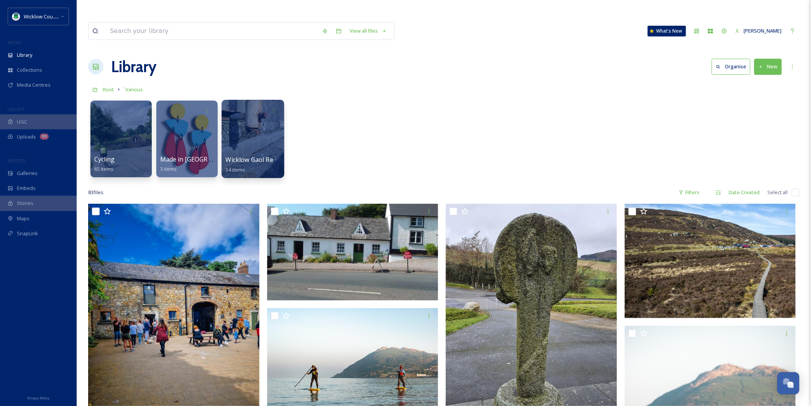
click at [241, 135] on div at bounding box center [253, 139] width 62 height 78
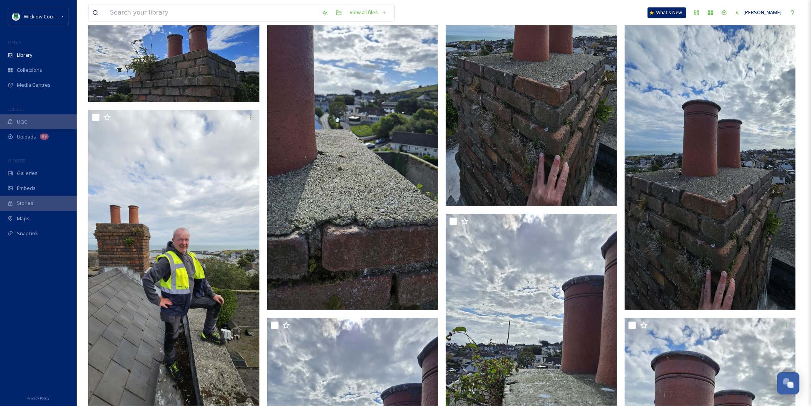
scroll to position [1107, 0]
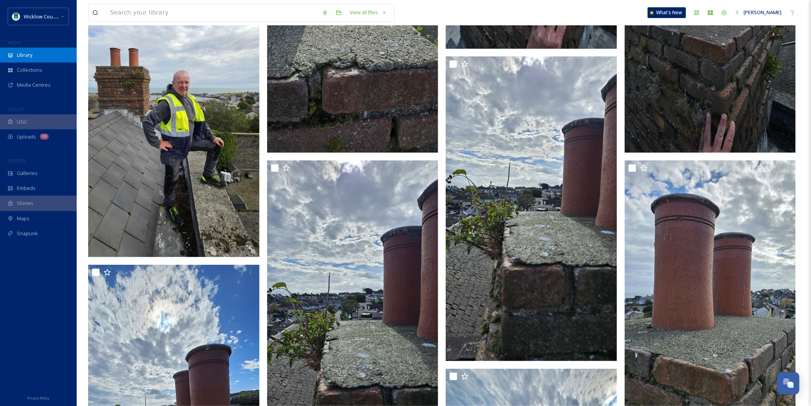
click at [18, 55] on span "Library" at bounding box center [24, 54] width 15 height 7
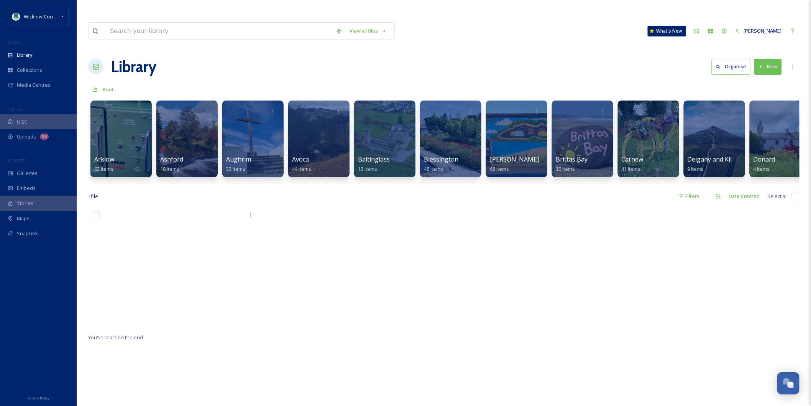
click at [773, 59] on button "New" at bounding box center [768, 67] width 28 height 16
click at [757, 111] on span "Folder" at bounding box center [759, 114] width 15 height 7
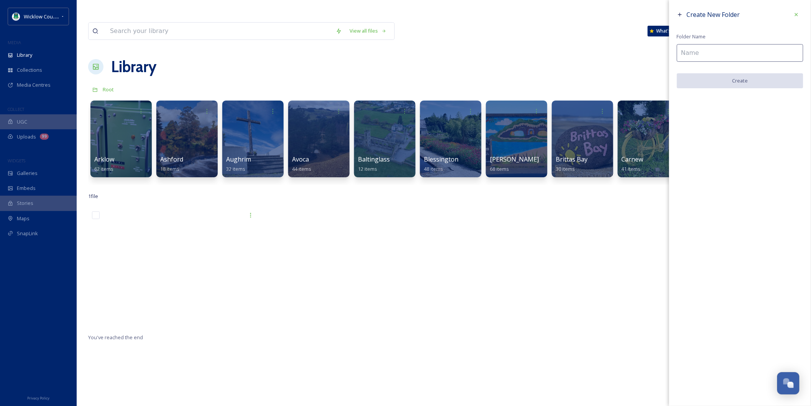
click at [699, 53] on input at bounding box center [740, 53] width 126 height 18
type input "Towns & Villages"
click at [744, 83] on button "Create" at bounding box center [740, 81] width 126 height 16
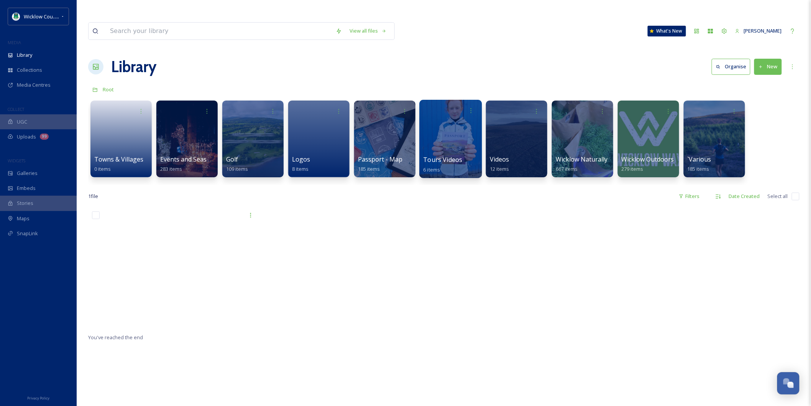
click at [447, 133] on div at bounding box center [450, 139] width 62 height 78
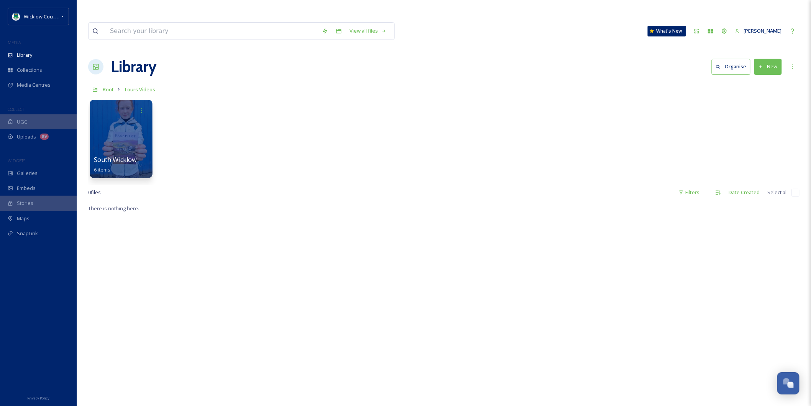
click at [115, 155] on span "South Wicklow" at bounding box center [115, 159] width 43 height 8
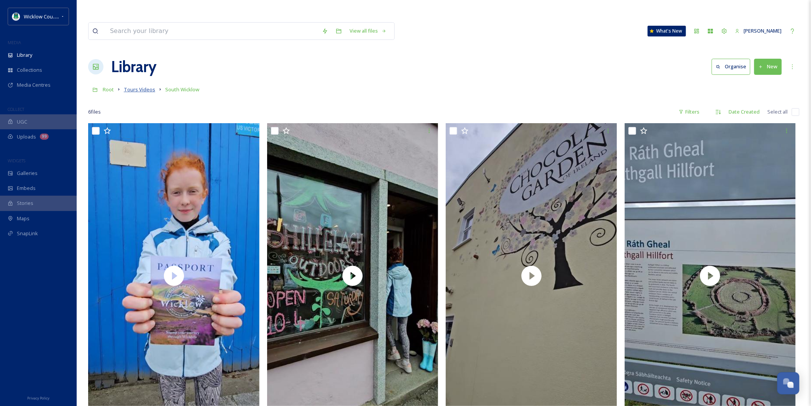
click at [136, 86] on span "Tours Videos" at bounding box center [139, 89] width 31 height 7
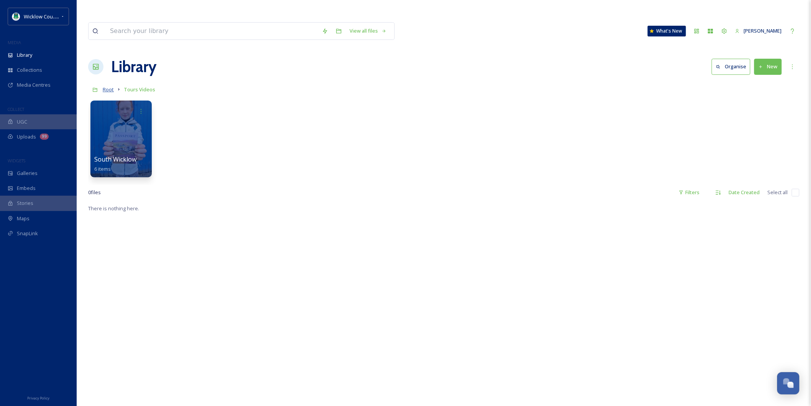
click at [112, 86] on span "Root" at bounding box center [108, 89] width 11 height 7
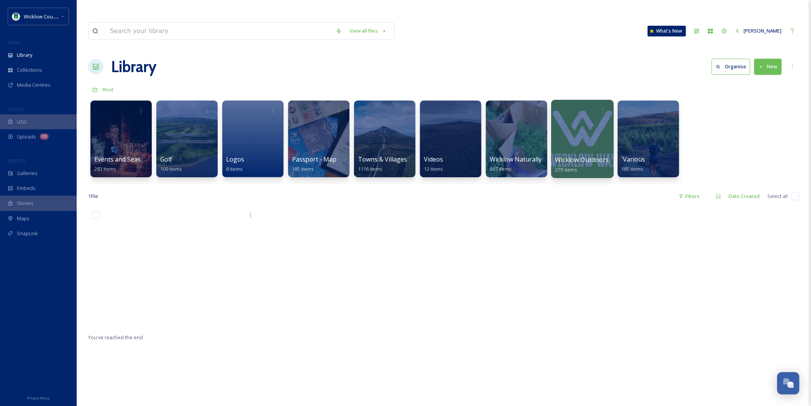
click at [580, 155] on span "Wicklow Outdoors" at bounding box center [582, 159] width 54 height 8
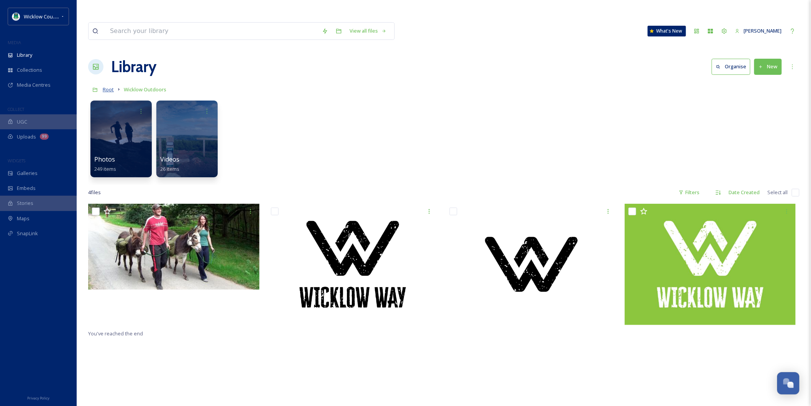
click at [105, 86] on span "Root" at bounding box center [108, 89] width 11 height 7
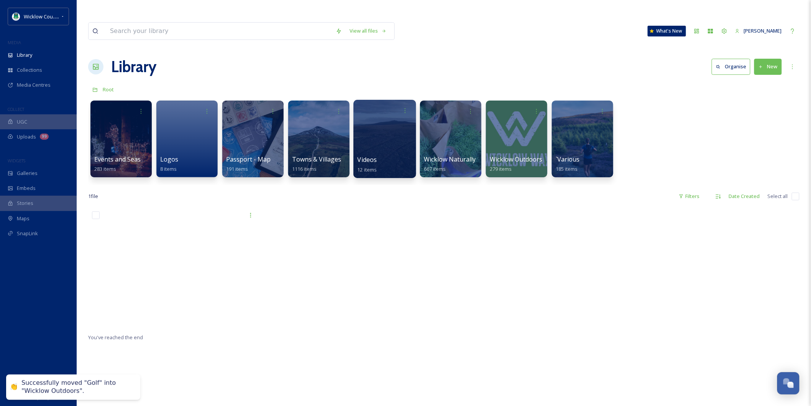
click at [386, 125] on div at bounding box center [384, 139] width 62 height 78
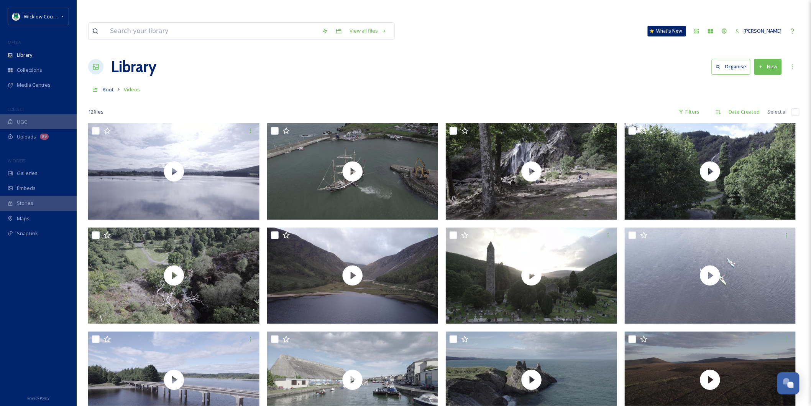
click at [111, 86] on span "Root" at bounding box center [108, 89] width 11 height 7
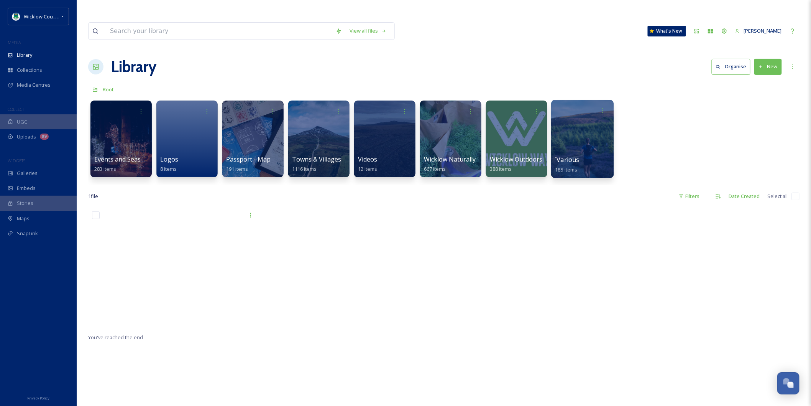
click at [573, 136] on div at bounding box center [582, 139] width 62 height 78
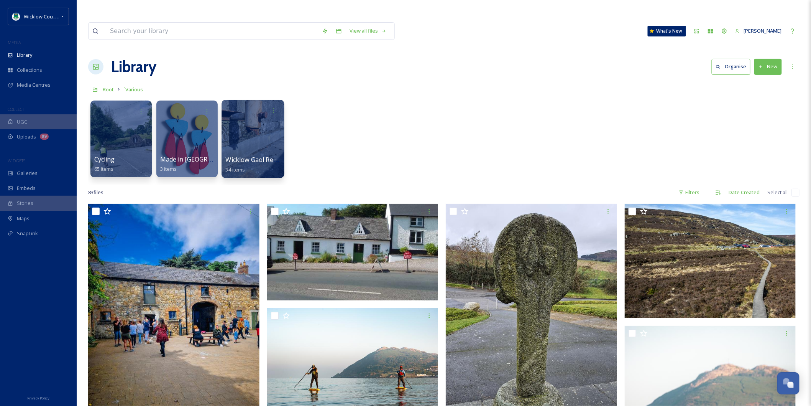
click at [258, 155] on span "Wicklow Gaol Repairs" at bounding box center [257, 159] width 62 height 8
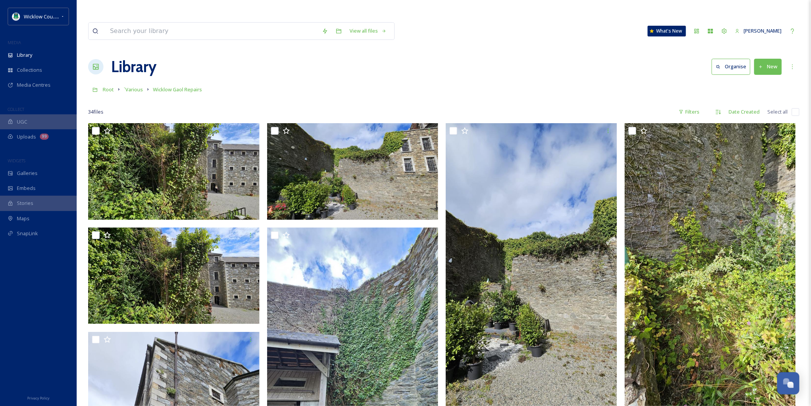
click at [767, 59] on button "New" at bounding box center [768, 67] width 28 height 16
click at [765, 81] on span "File Upload" at bounding box center [764, 84] width 25 height 7
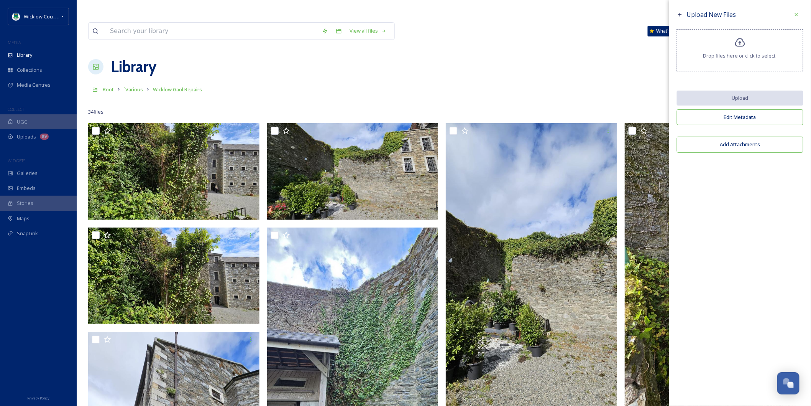
click at [733, 53] on span "Drop files here or click to select." at bounding box center [740, 55] width 74 height 7
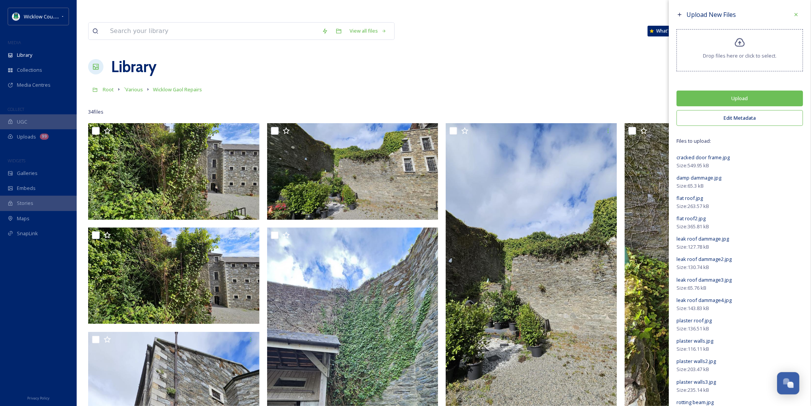
click at [727, 95] on button "Upload" at bounding box center [740, 98] width 126 height 16
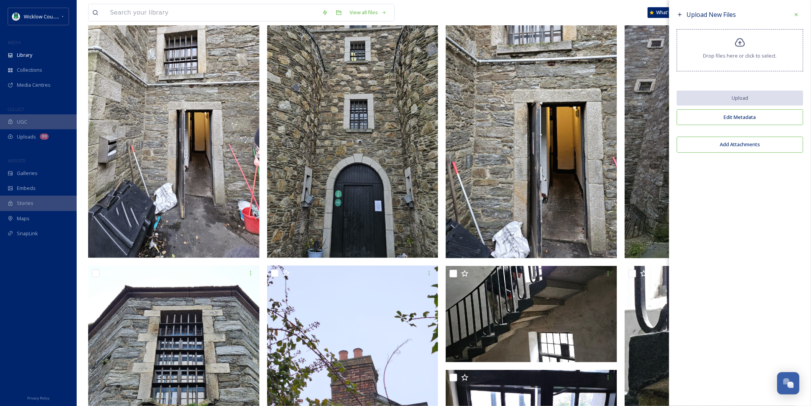
scroll to position [170, 0]
click at [796, 16] on icon at bounding box center [796, 14] width 6 height 6
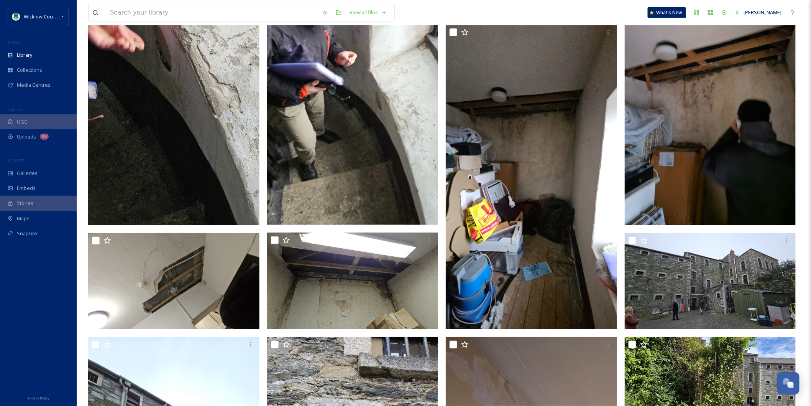
scroll to position [1405, 0]
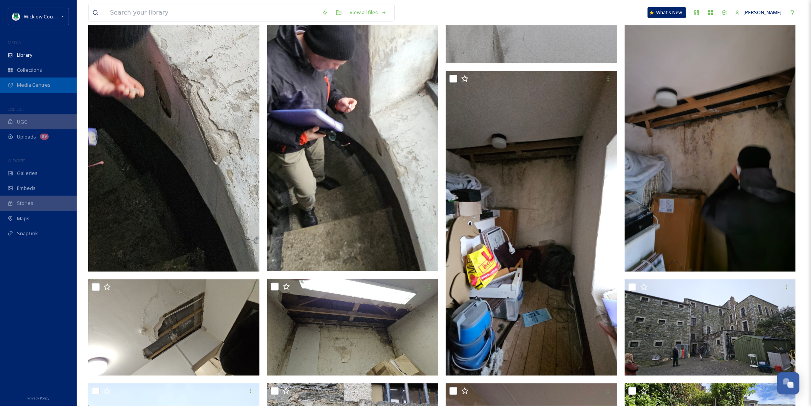
click at [29, 82] on span "Media Centres" at bounding box center [34, 84] width 34 height 7
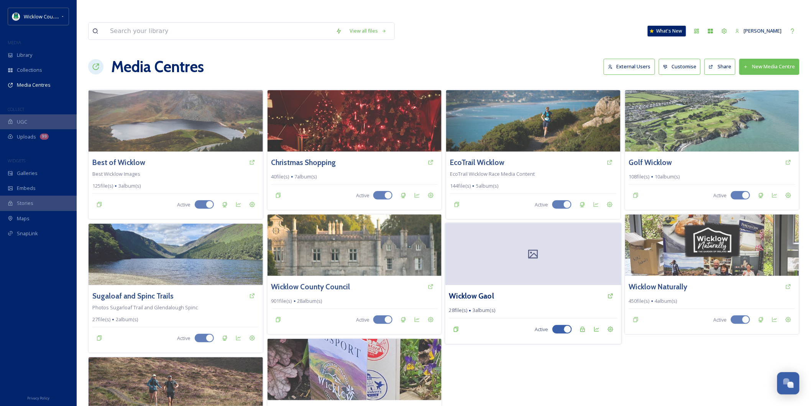
click at [529, 255] on div at bounding box center [533, 254] width 176 height 62
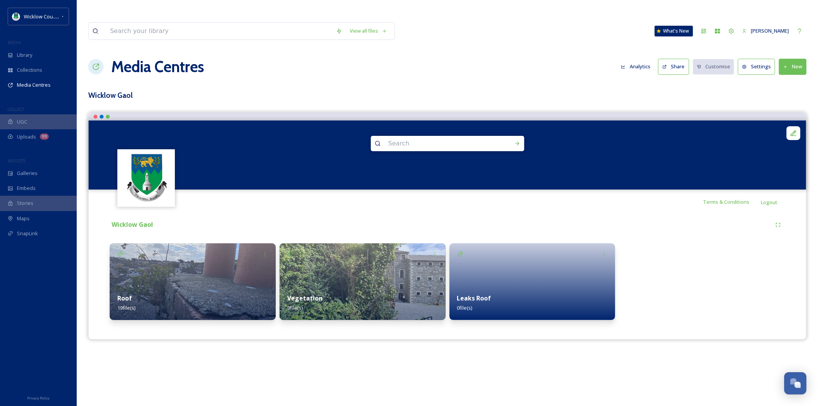
click at [478, 294] on strong "Leaks Roof" at bounding box center [474, 298] width 34 height 8
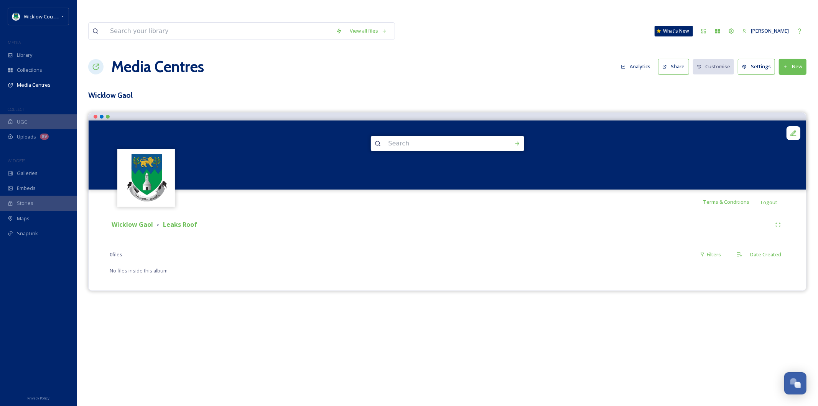
click at [786, 64] on icon at bounding box center [785, 66] width 5 height 5
click at [789, 81] on span "Add Files" at bounding box center [787, 84] width 21 height 7
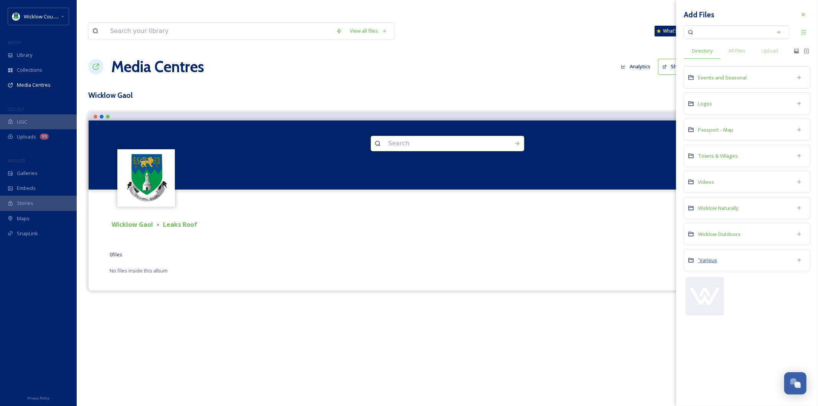
click at [710, 260] on span "`Various" at bounding box center [707, 259] width 19 height 7
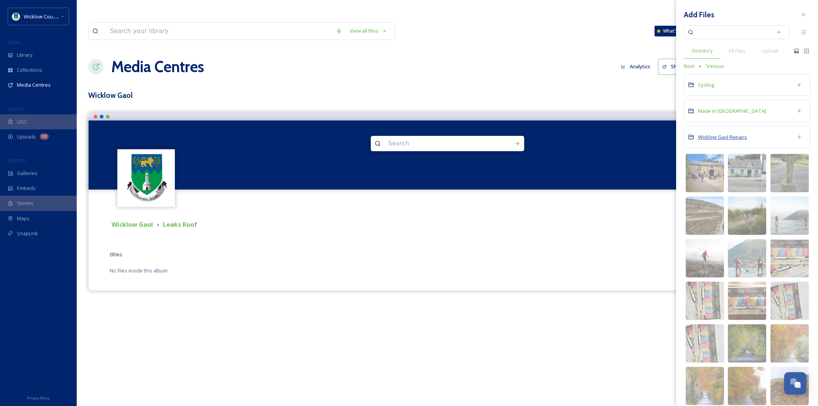
click at [726, 137] on span "Wicklow Gaol Repairs" at bounding box center [722, 136] width 49 height 7
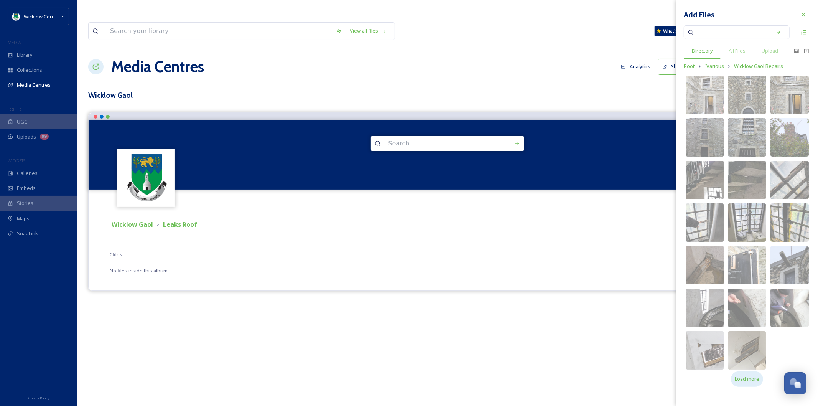
click at [747, 378] on span "Load more" at bounding box center [746, 378] width 25 height 7
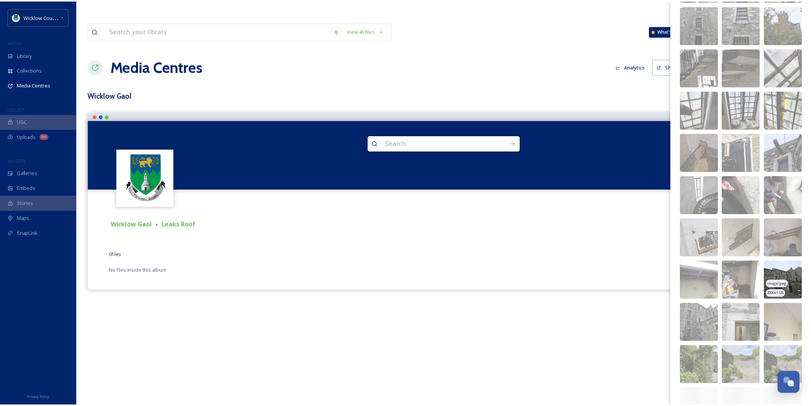
scroll to position [128, 0]
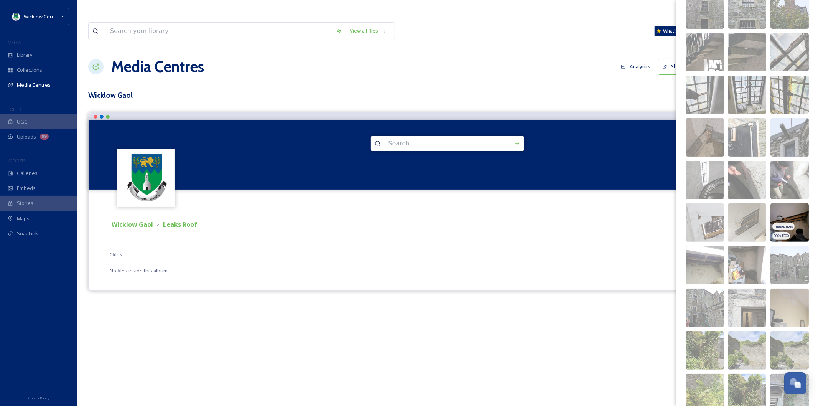
click at [786, 221] on img at bounding box center [789, 222] width 38 height 38
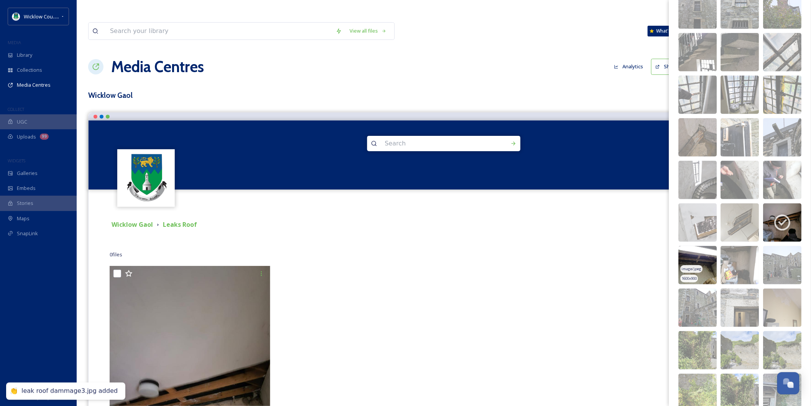
click at [701, 263] on img at bounding box center [698, 265] width 38 height 38
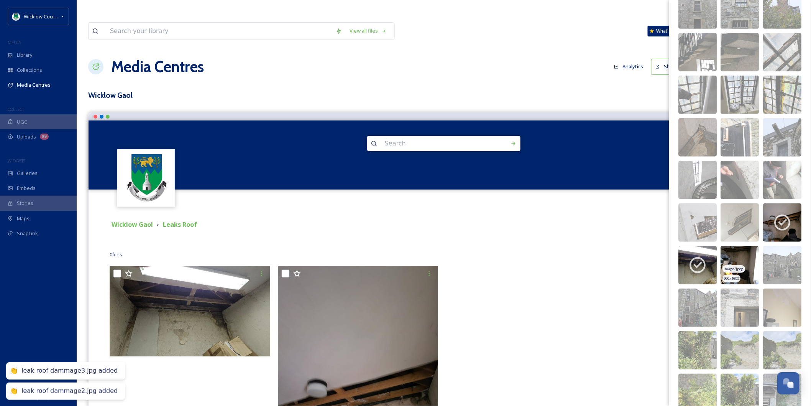
click at [739, 258] on img at bounding box center [740, 265] width 38 height 38
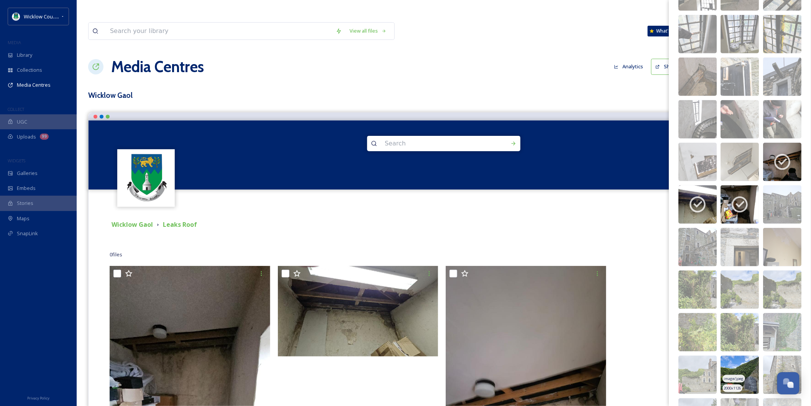
scroll to position [286, 0]
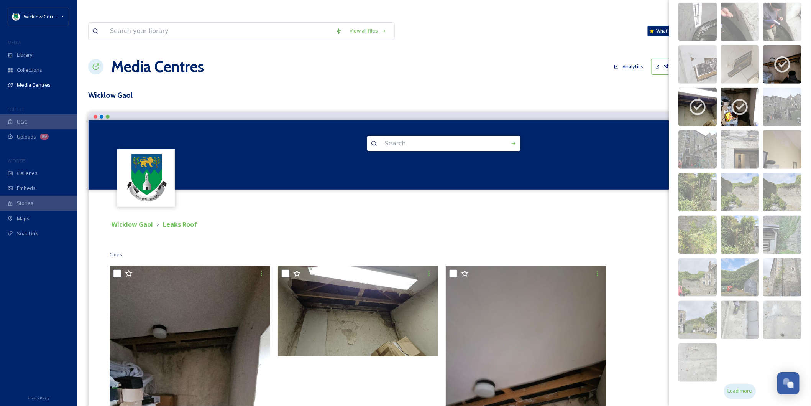
click at [737, 389] on span "Load more" at bounding box center [740, 390] width 25 height 7
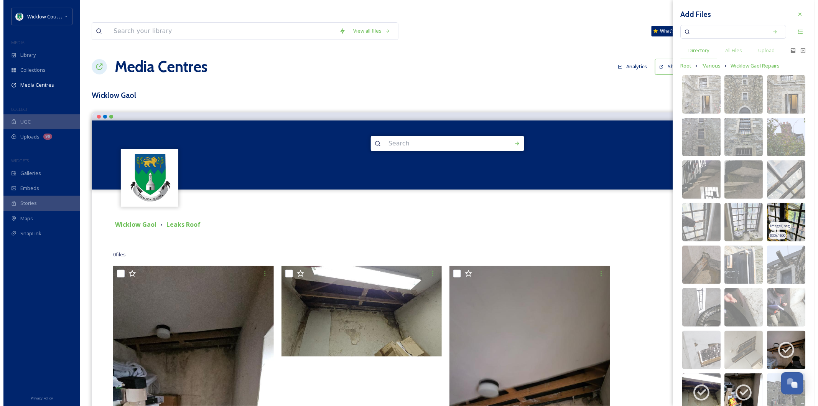
scroll to position [0, 0]
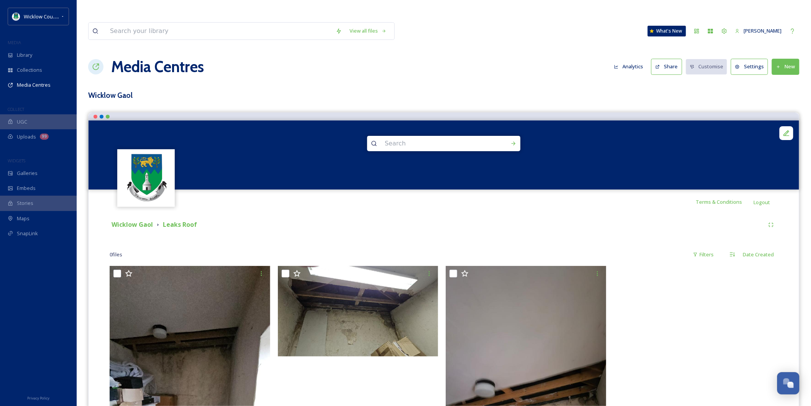
click at [603, 214] on div "Wicklow Gaol Leaks Roof 0 file s Filters Date Created You've reached the end" at bounding box center [443, 391] width 699 height 354
click at [192, 220] on strong "Leaks Roof" at bounding box center [180, 224] width 34 height 8
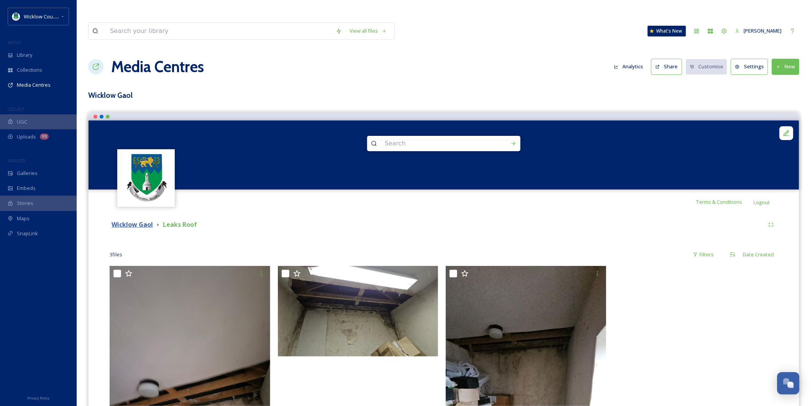
click at [131, 220] on strong "Wicklow Gaol" at bounding box center [132, 224] width 41 height 8
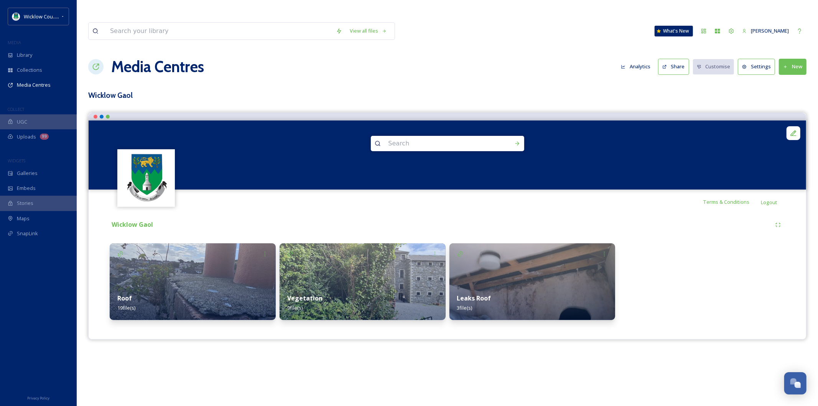
click at [481, 286] on div "Leaks Roof 3 file(s)" at bounding box center [532, 303] width 166 height 34
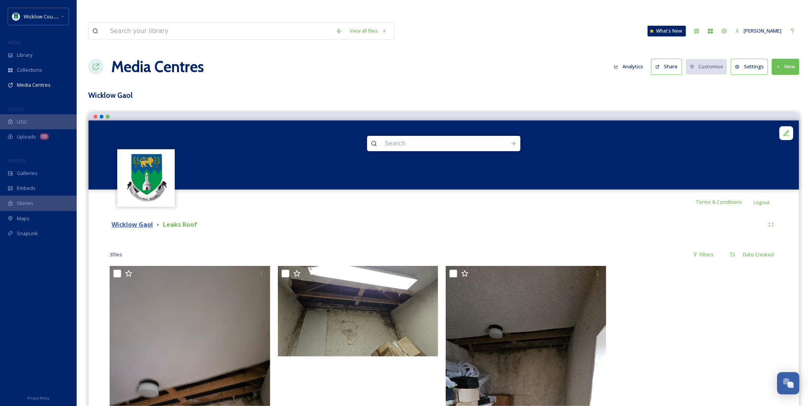
click at [128, 220] on strong "Wicklow Gaol" at bounding box center [132, 224] width 41 height 8
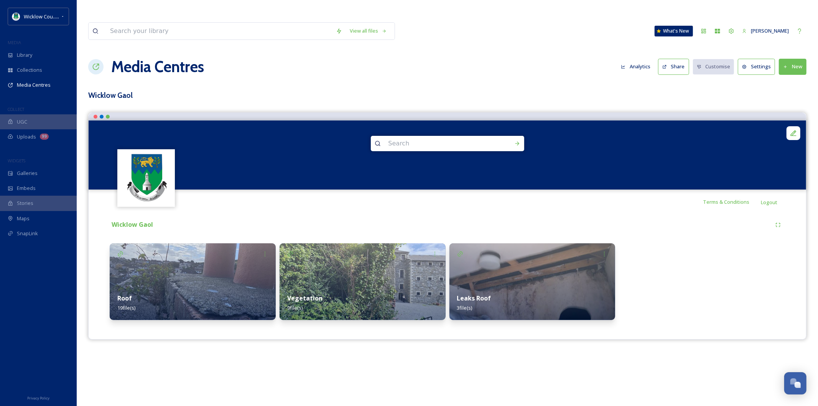
drag, startPoint x: 475, startPoint y: 274, endPoint x: 681, endPoint y: 256, distance: 206.7
click at [681, 256] on div at bounding box center [702, 281] width 166 height 77
click at [602, 251] on icon at bounding box center [604, 254] width 6 height 6
click at [581, 267] on span "Edit" at bounding box center [581, 270] width 8 height 7
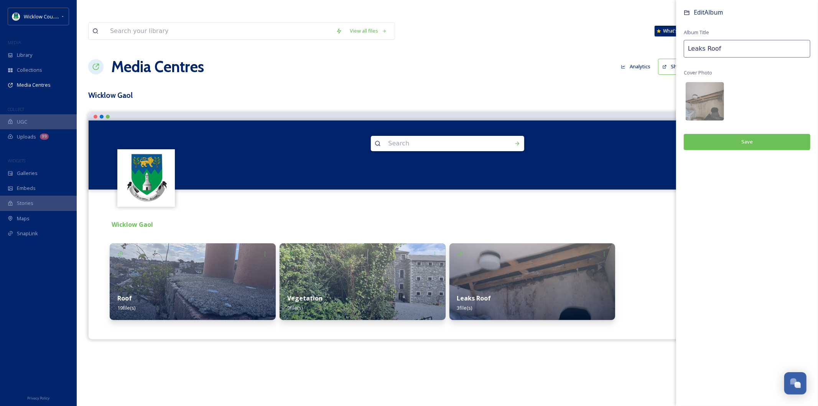
click at [707, 50] on input "Leaks Roof" at bounding box center [746, 49] width 126 height 18
type input "Leaks Ceiling"
click at [606, 251] on icon at bounding box center [604, 254] width 6 height 6
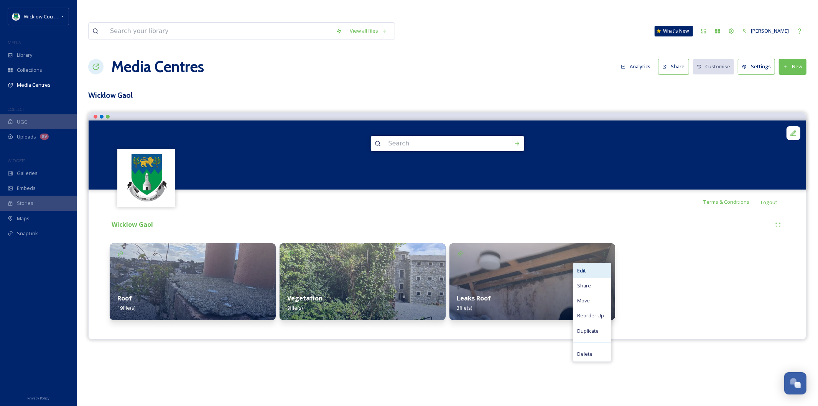
click at [588, 263] on div "Edit" at bounding box center [592, 270] width 38 height 15
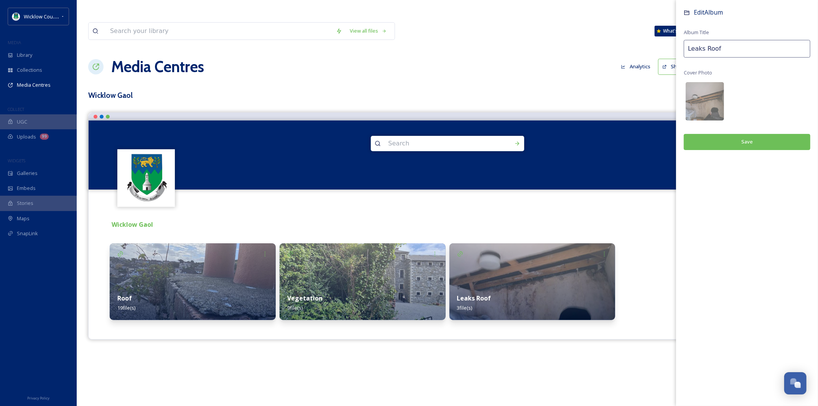
drag, startPoint x: 719, startPoint y: 49, endPoint x: 705, endPoint y: 49, distance: 14.6
click at [705, 49] on input "Leaks Roof" at bounding box center [746, 49] width 126 height 18
type input "Leaks Ceiling"
click at [744, 139] on button "Save" at bounding box center [746, 142] width 126 height 16
